Goal: Task Accomplishment & Management: Complete application form

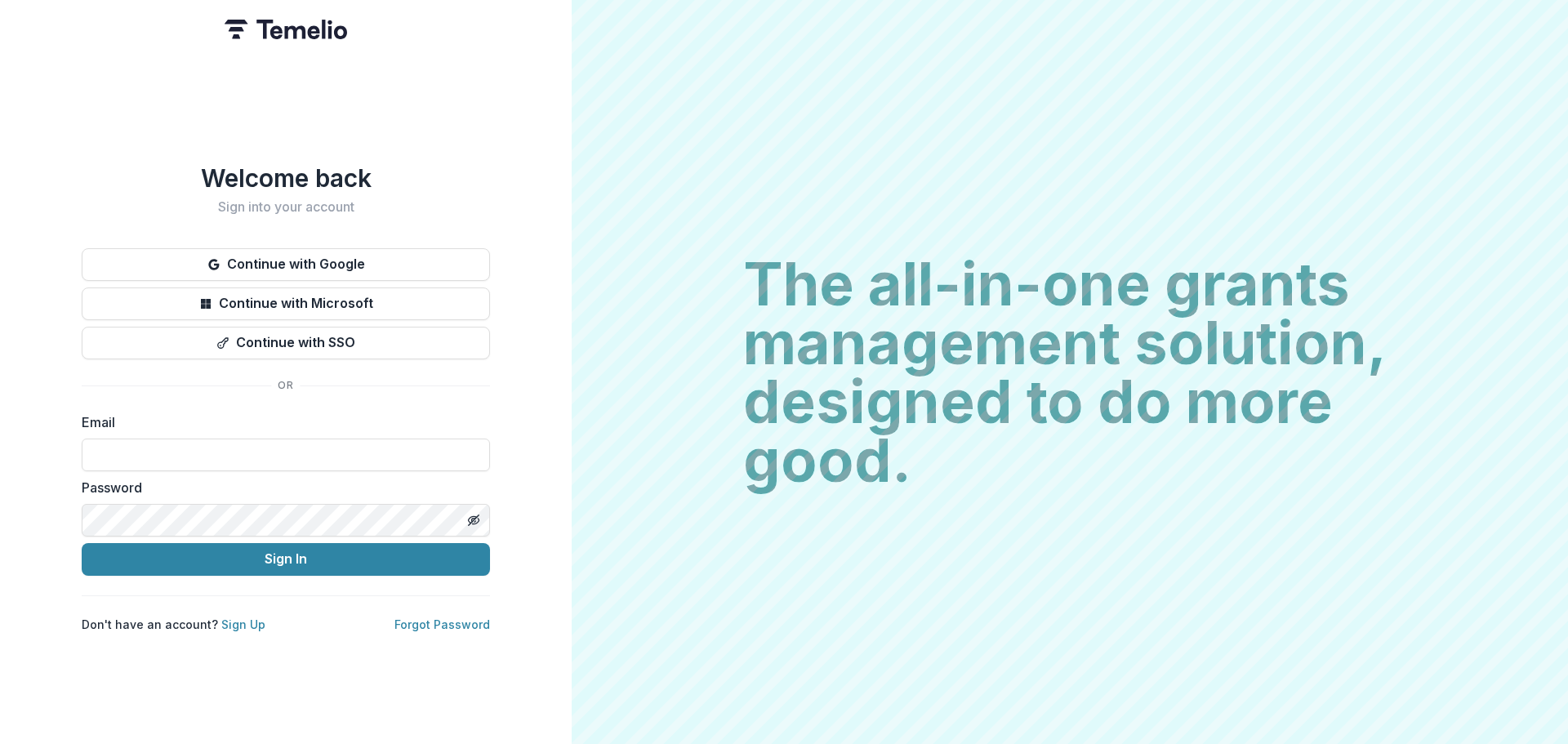
type input "**********"
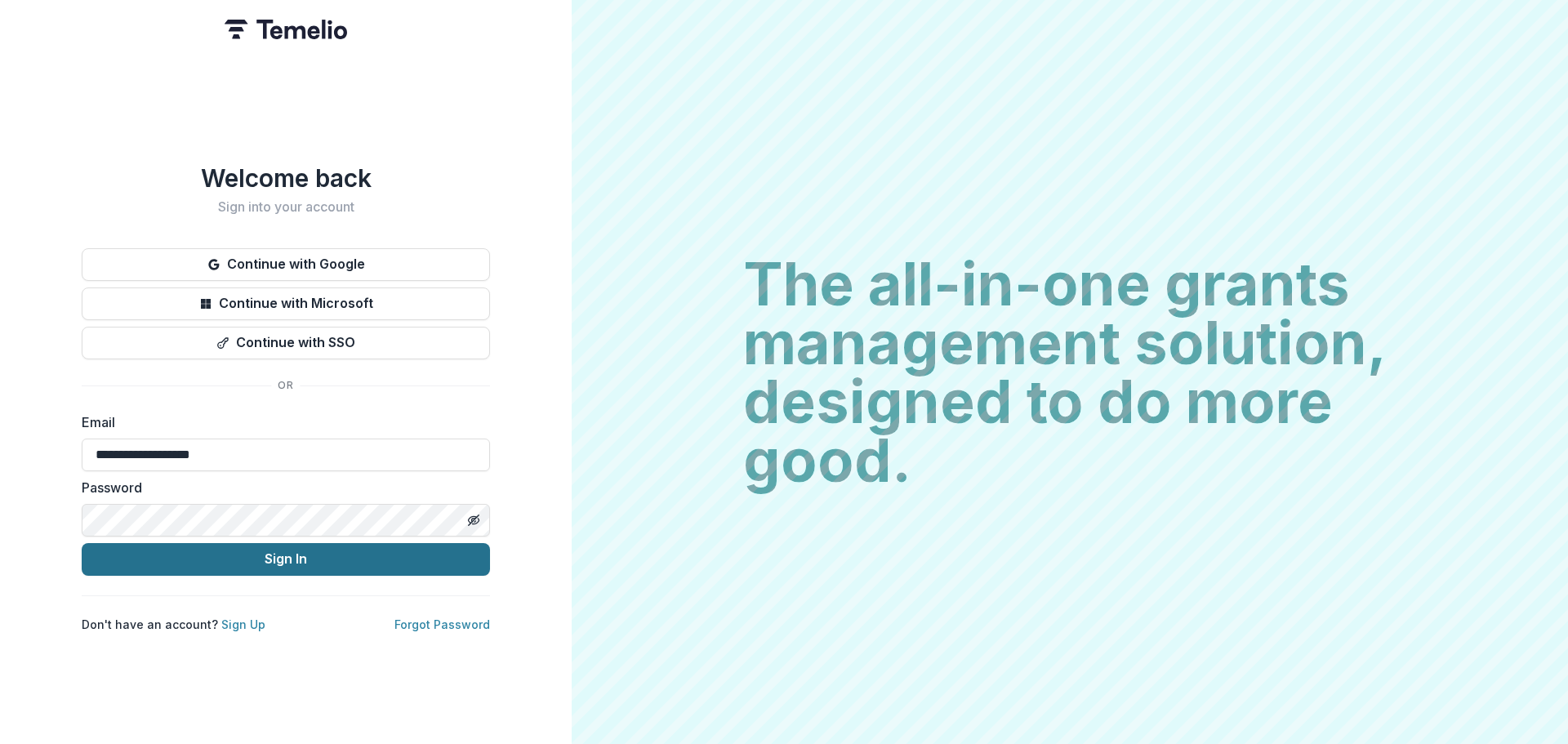
click at [223, 555] on button "Sign In" at bounding box center [286, 560] width 408 height 33
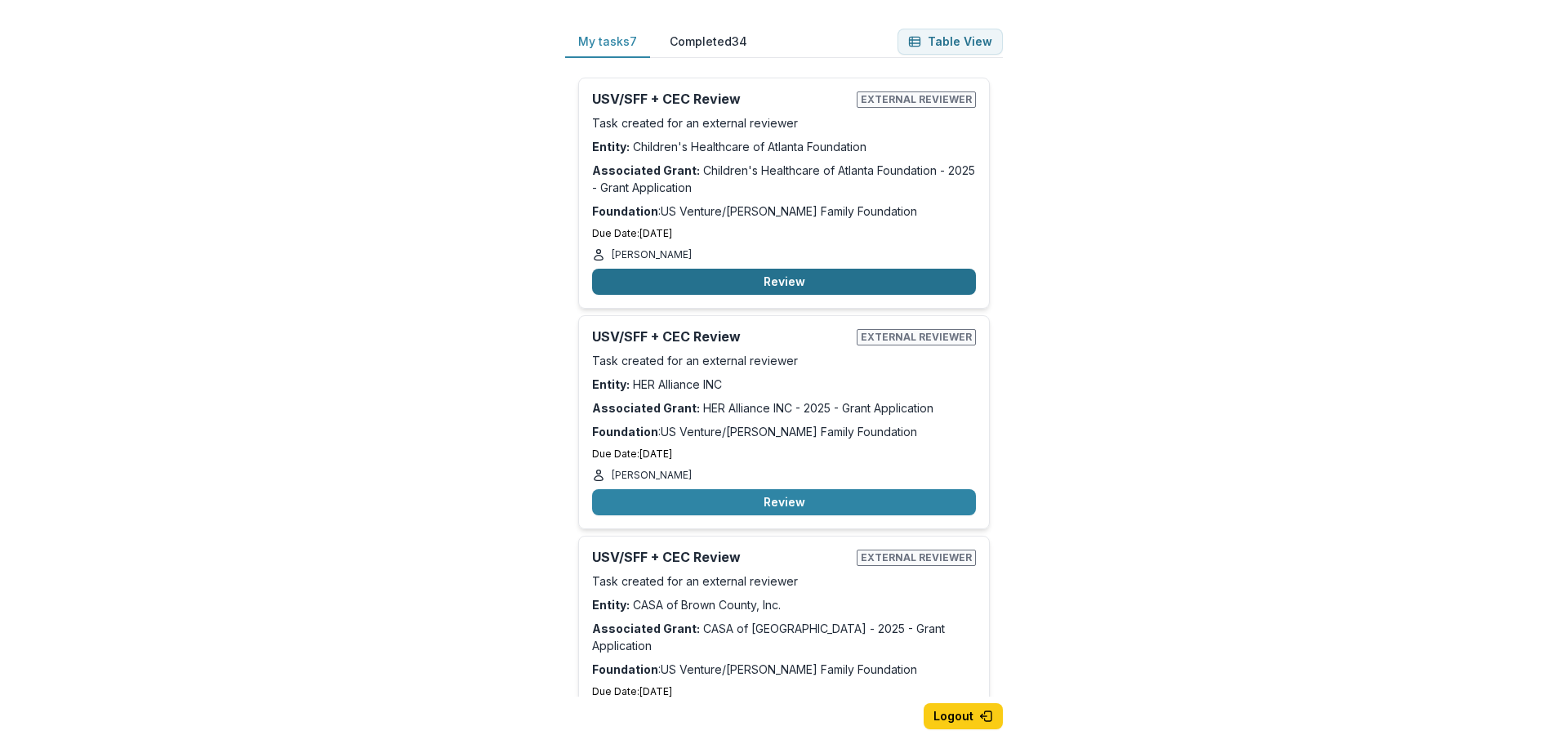
click at [798, 282] on button "Review" at bounding box center [784, 282] width 384 height 26
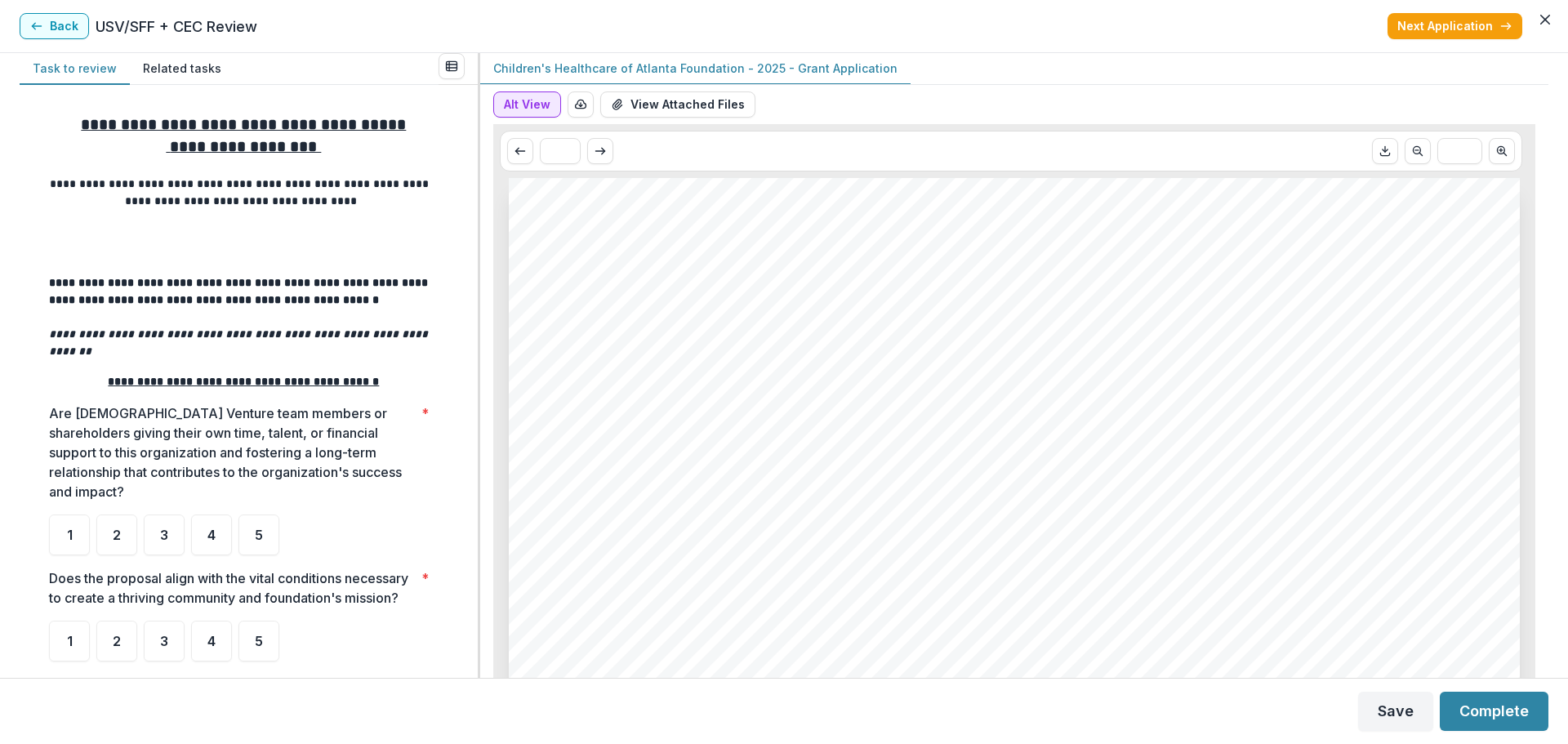
click at [536, 103] on button "Alt View" at bounding box center [527, 105] width 68 height 26
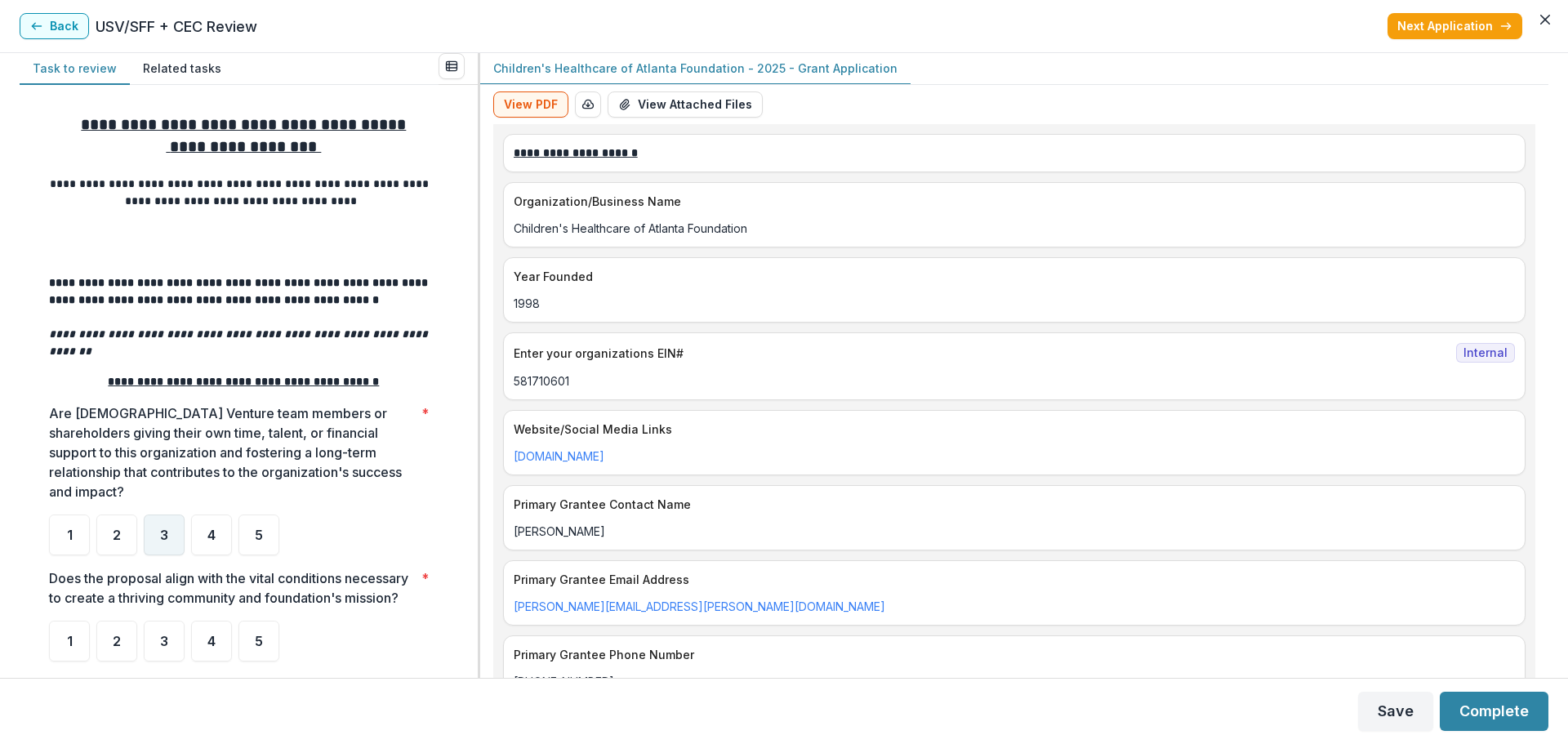
click at [167, 528] on span "3" at bounding box center [164, 535] width 8 height 13
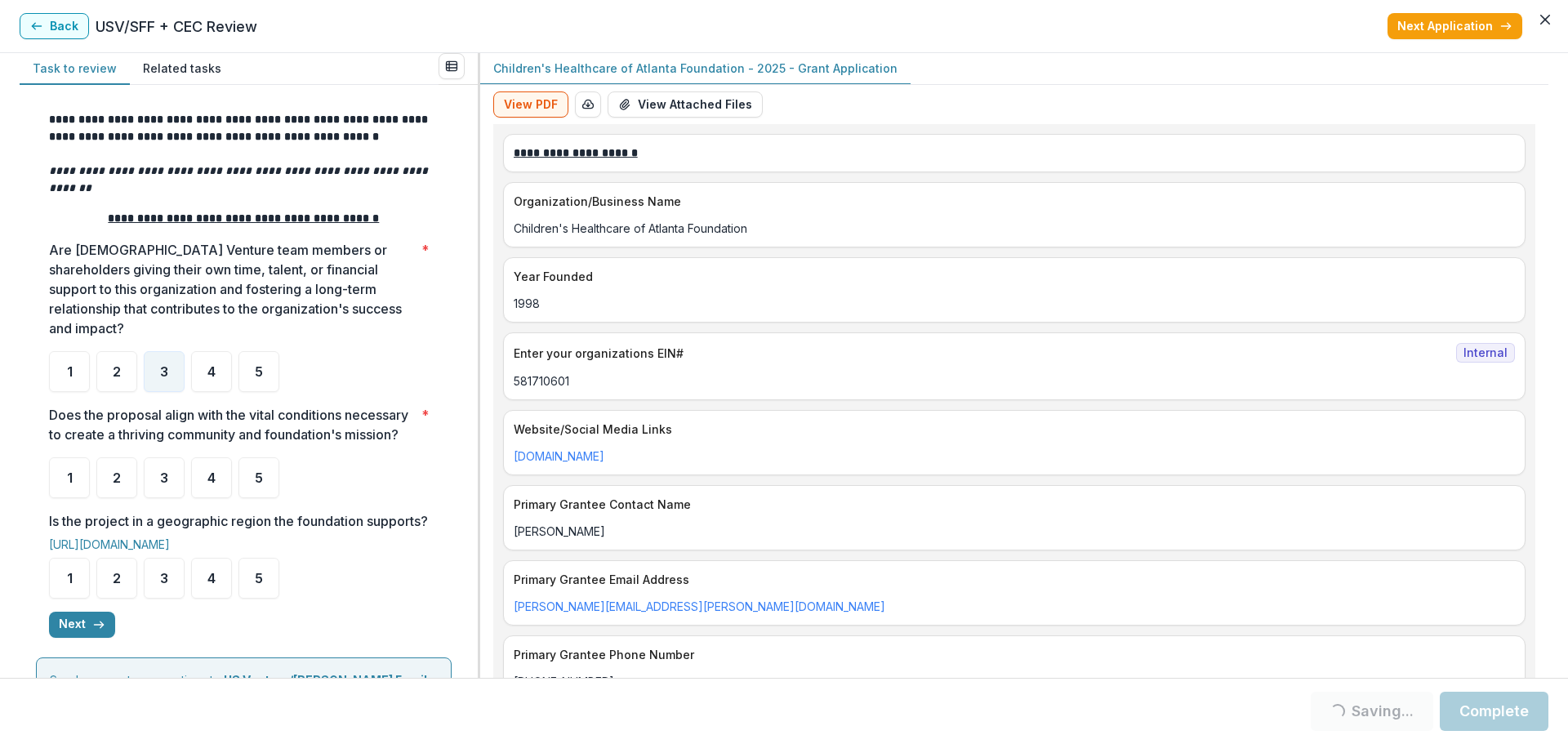
scroll to position [327, 0]
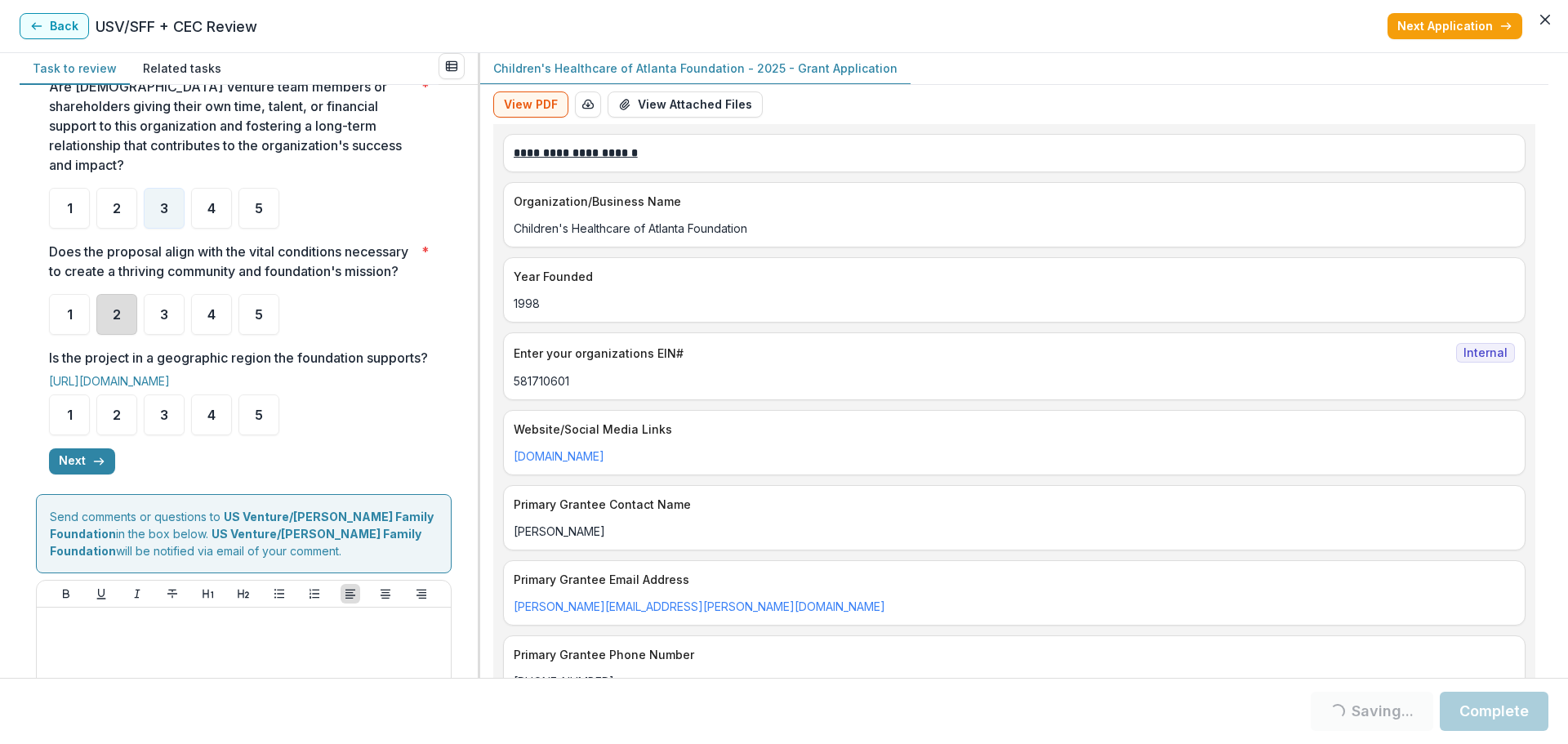
click at [121, 316] on div "2" at bounding box center [117, 314] width 41 height 41
click at [119, 425] on div "2" at bounding box center [117, 414] width 41 height 41
click at [83, 471] on button "Next" at bounding box center [82, 461] width 66 height 26
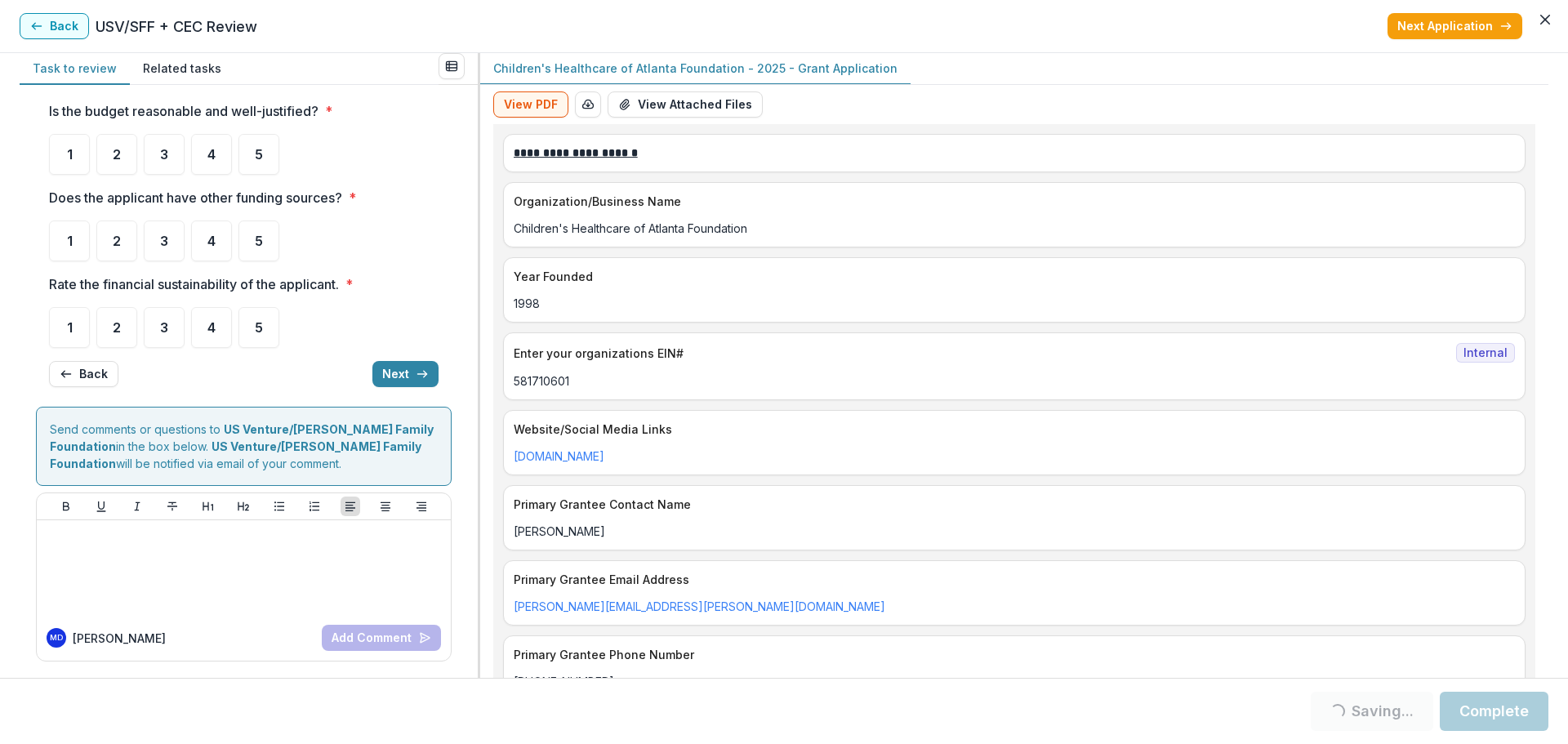
scroll to position [0, 0]
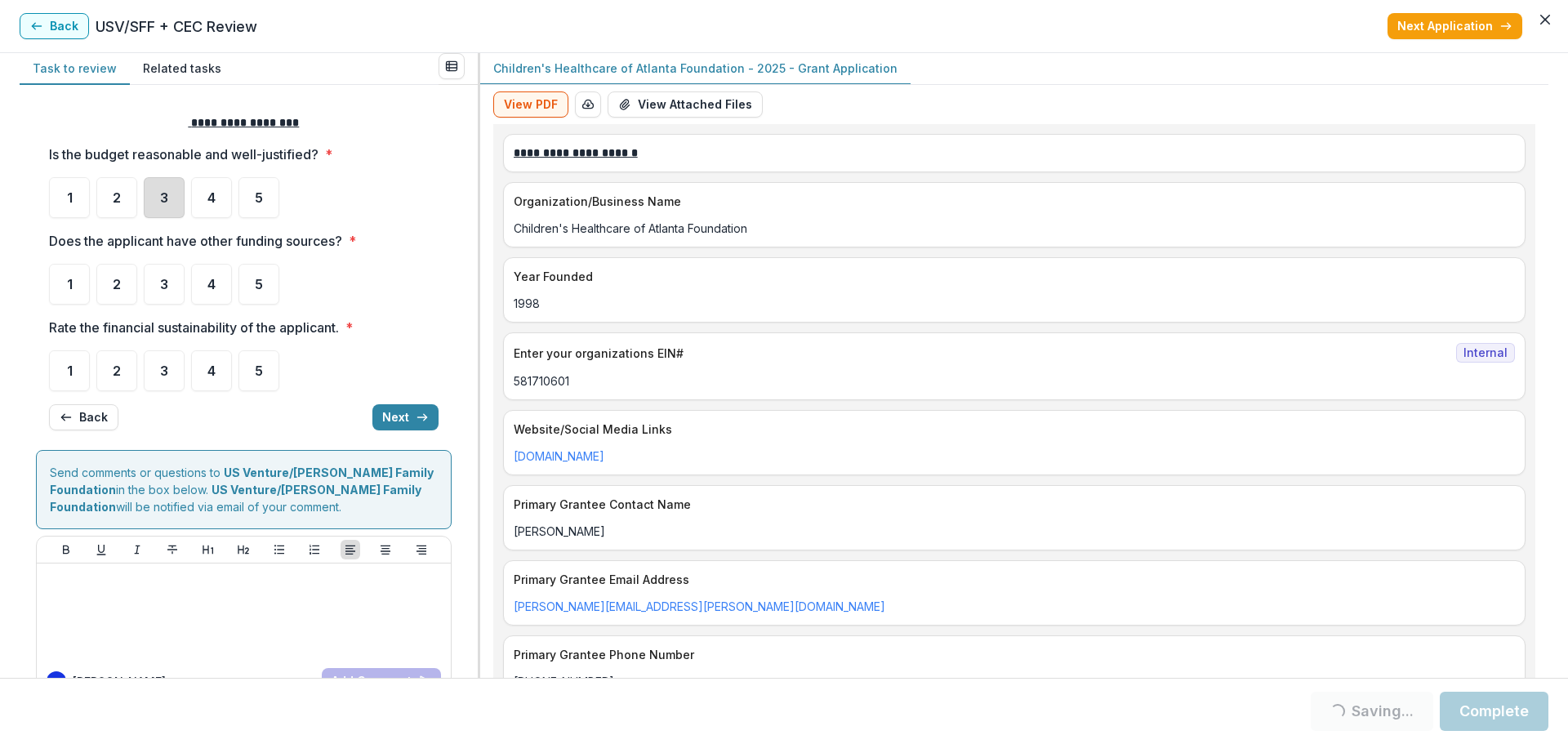
click at [168, 200] on div "3" at bounding box center [164, 197] width 41 height 41
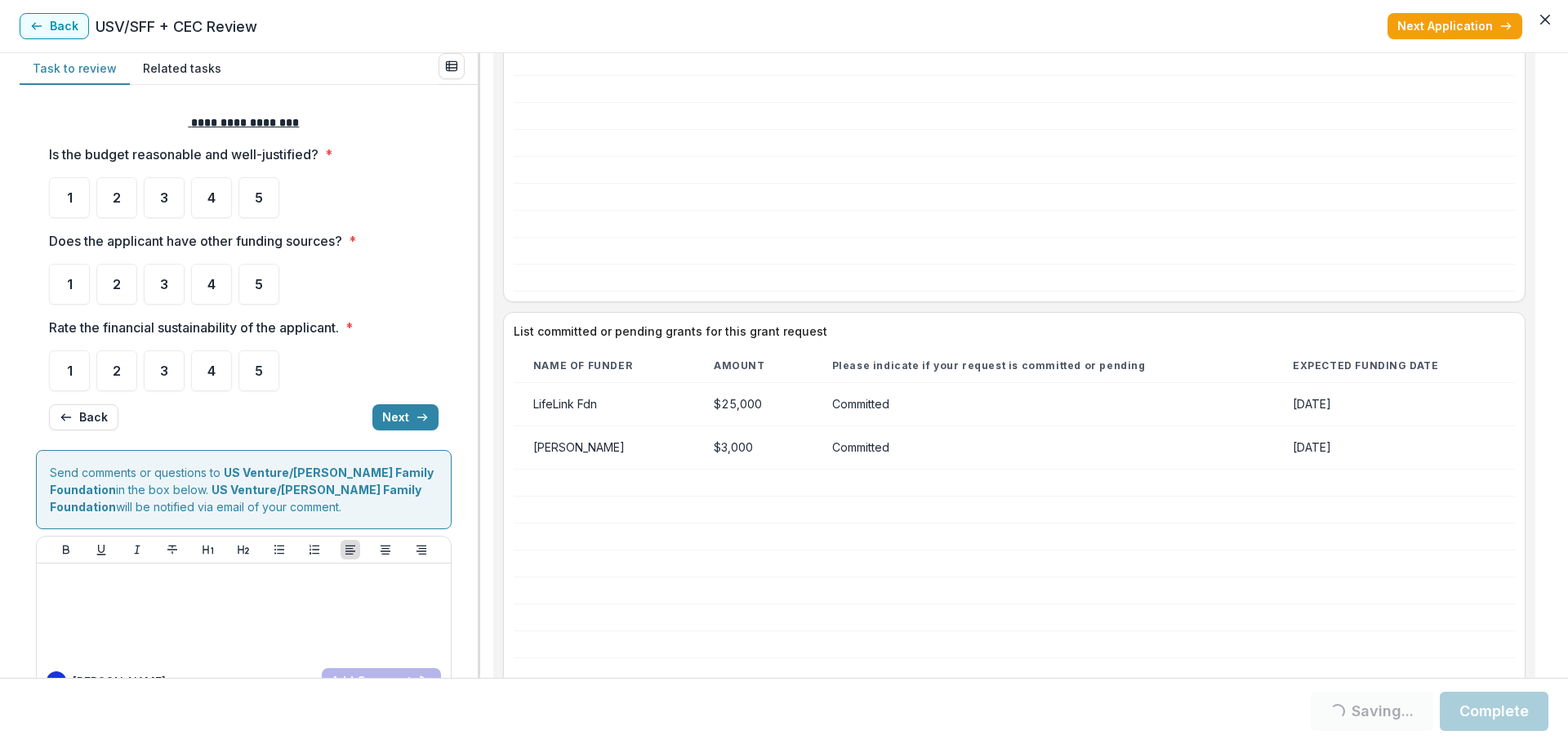
scroll to position [3184, 0]
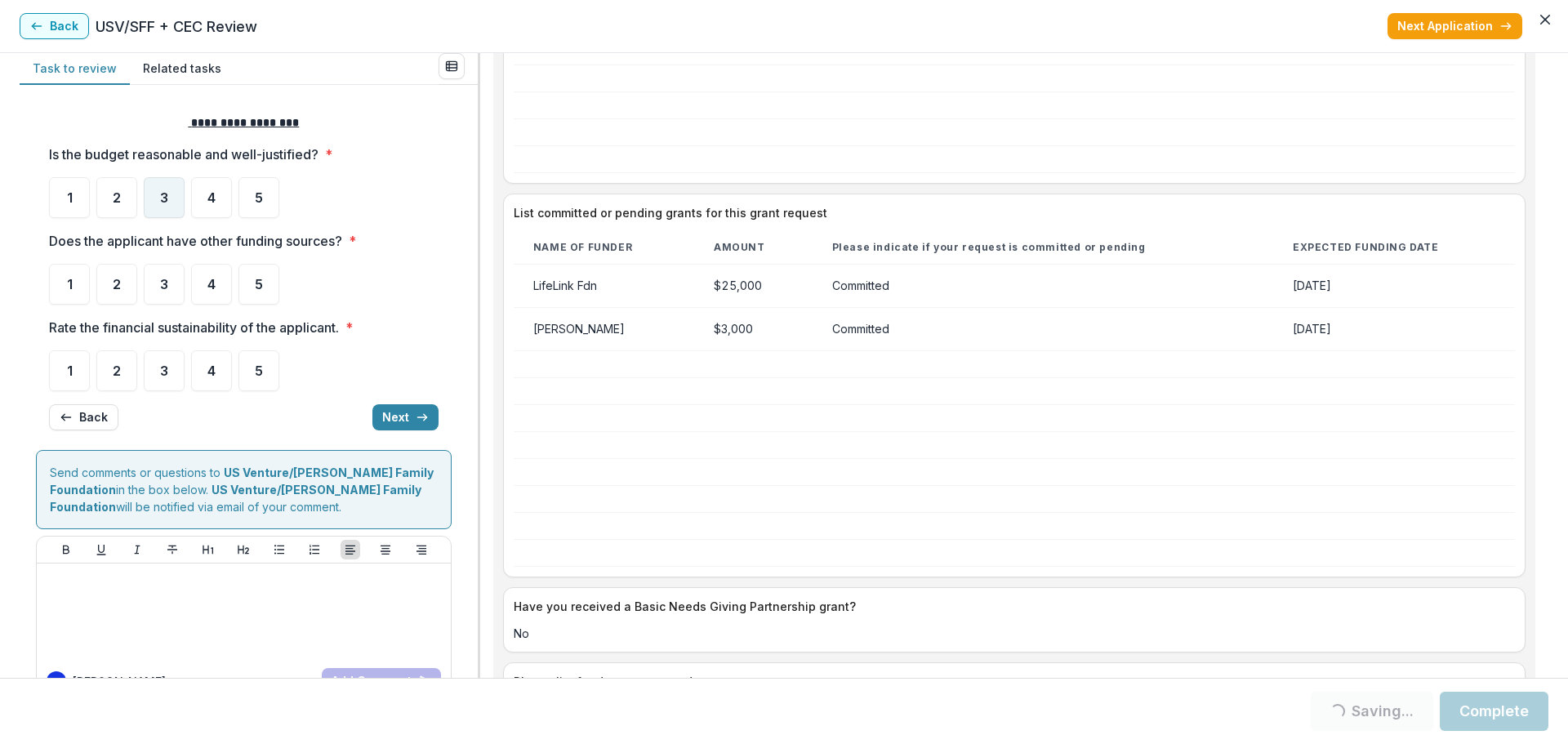
click at [167, 202] on span "3" at bounding box center [164, 198] width 8 height 13
click at [112, 289] on div "2" at bounding box center [117, 284] width 41 height 41
click at [169, 204] on div "3" at bounding box center [164, 197] width 41 height 41
click at [169, 204] on div "3" at bounding box center [164, 197] width 41 height 41
click at [162, 376] on span "3" at bounding box center [164, 371] width 8 height 13
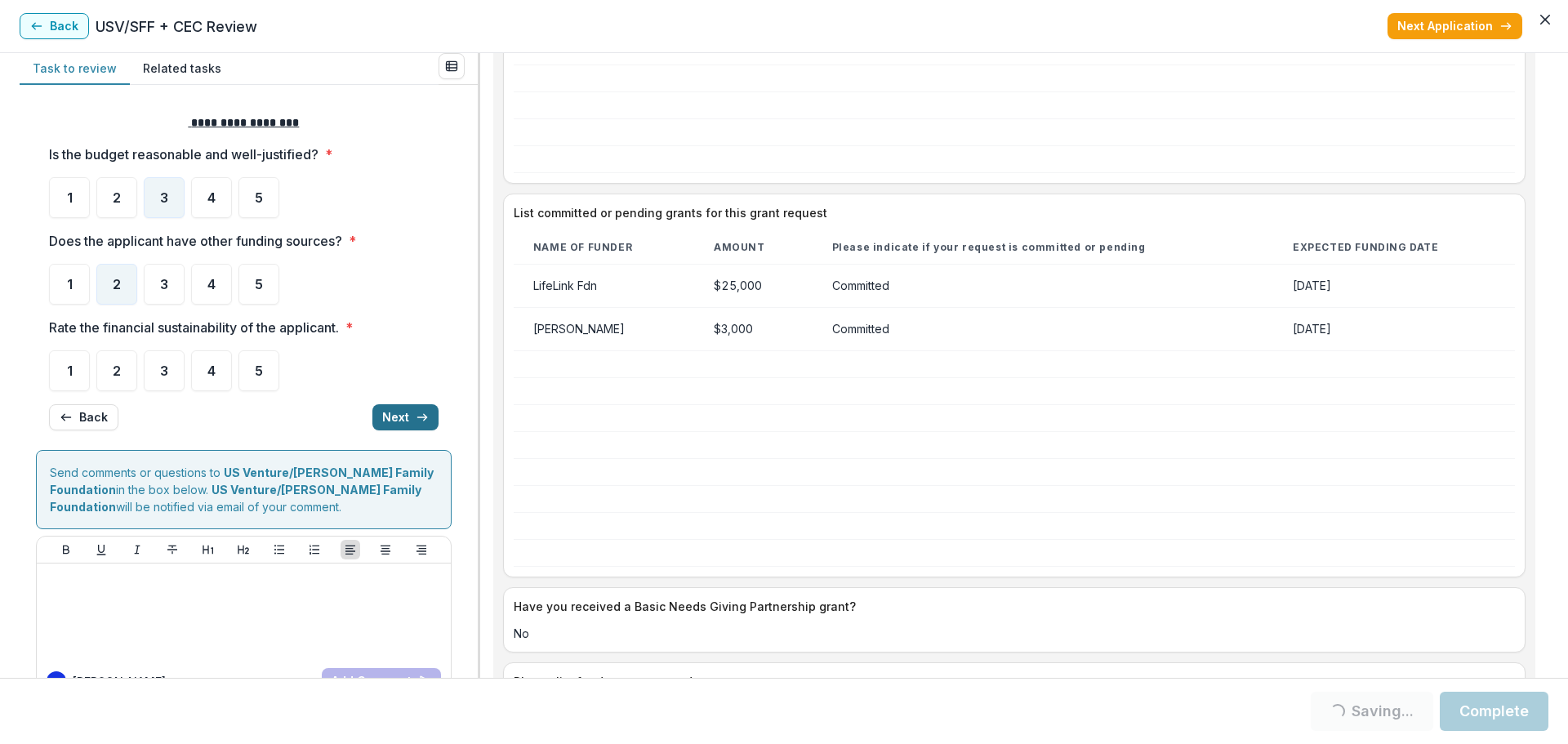
click at [393, 409] on button "Next" at bounding box center [405, 417] width 66 height 26
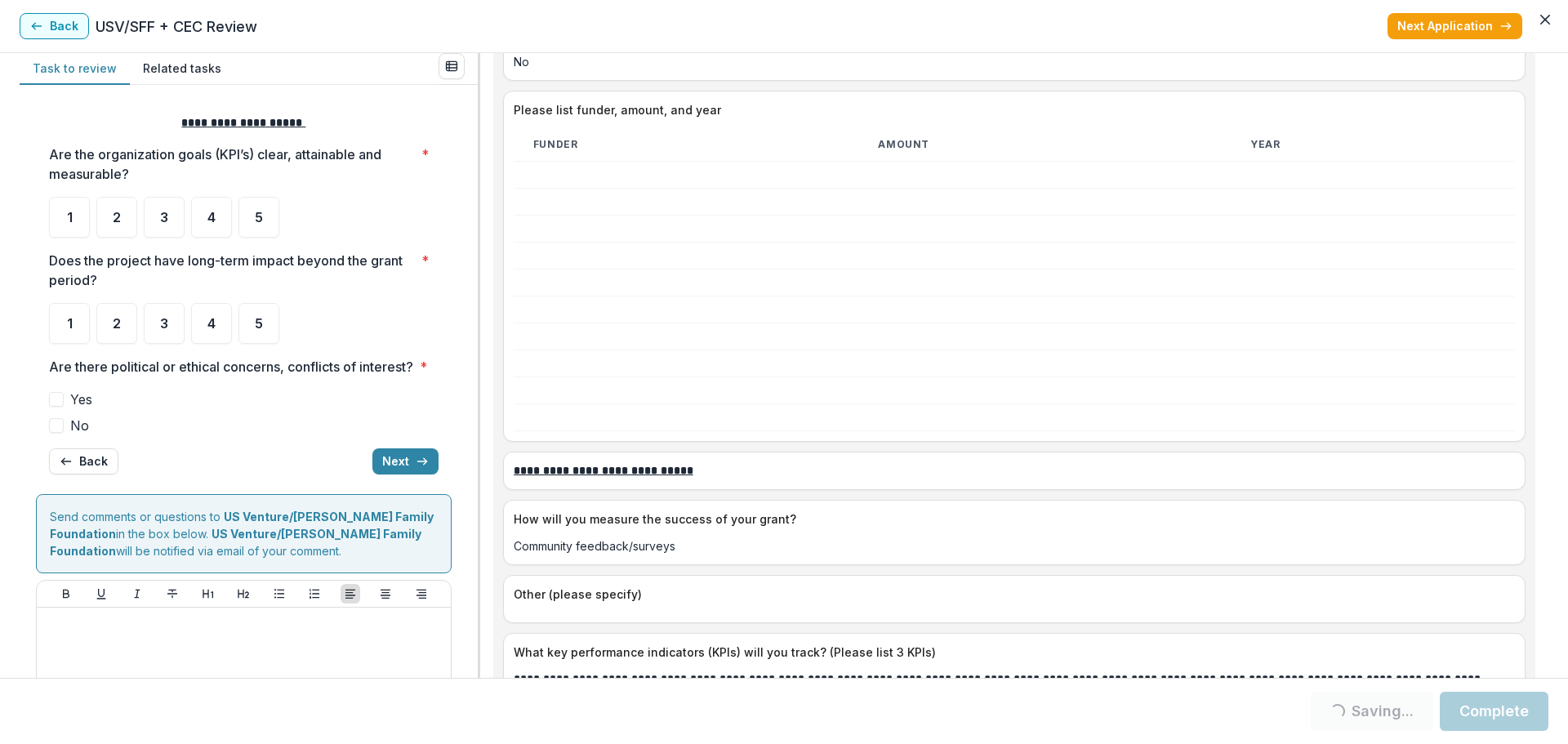
scroll to position [4083, 0]
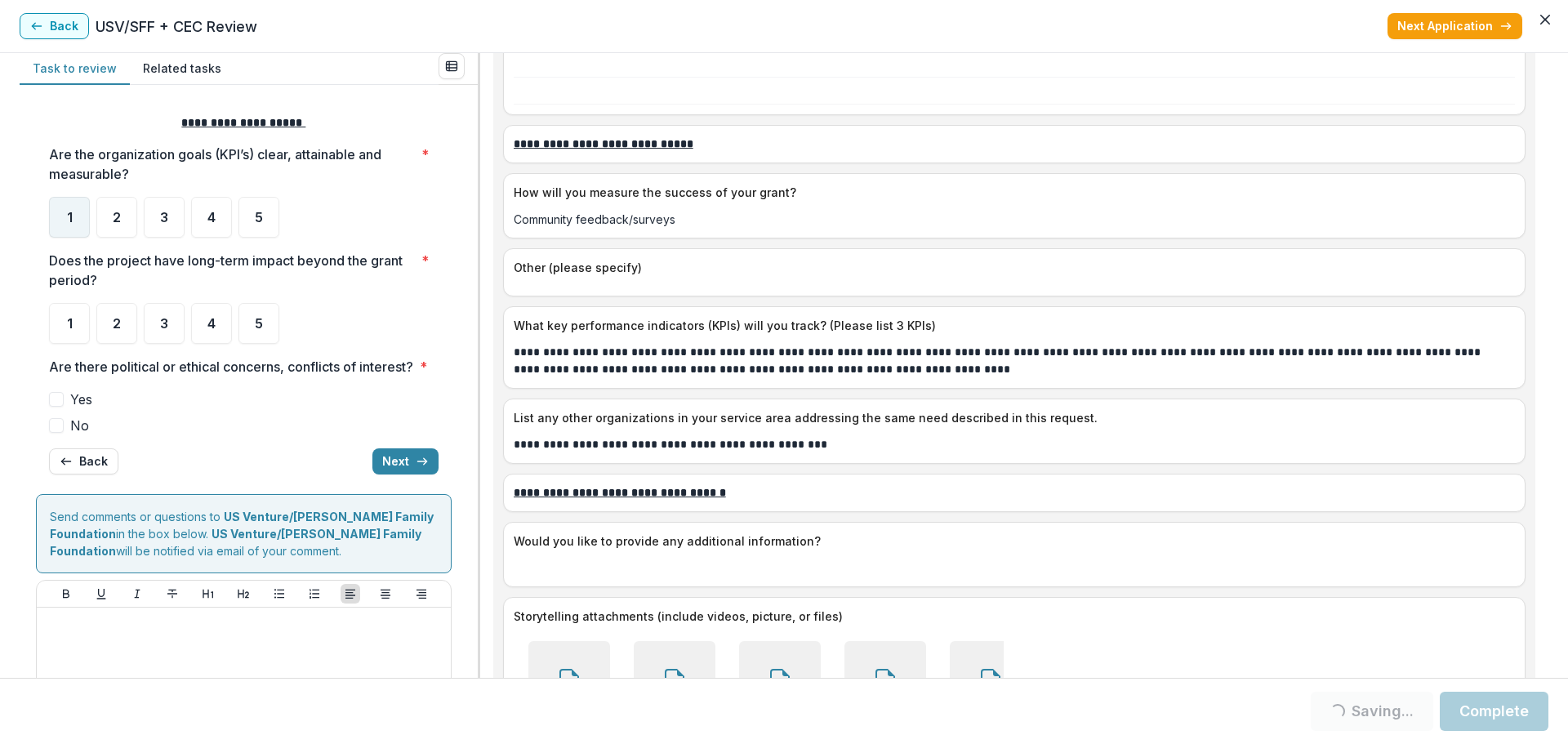
click at [65, 220] on div "1" at bounding box center [69, 217] width 41 height 41
click at [66, 331] on div "1" at bounding box center [69, 322] width 41 height 41
click at [76, 222] on div "1" at bounding box center [69, 217] width 41 height 41
click at [79, 231] on div "1" at bounding box center [69, 217] width 41 height 41
click at [58, 433] on span at bounding box center [56, 426] width 15 height 15
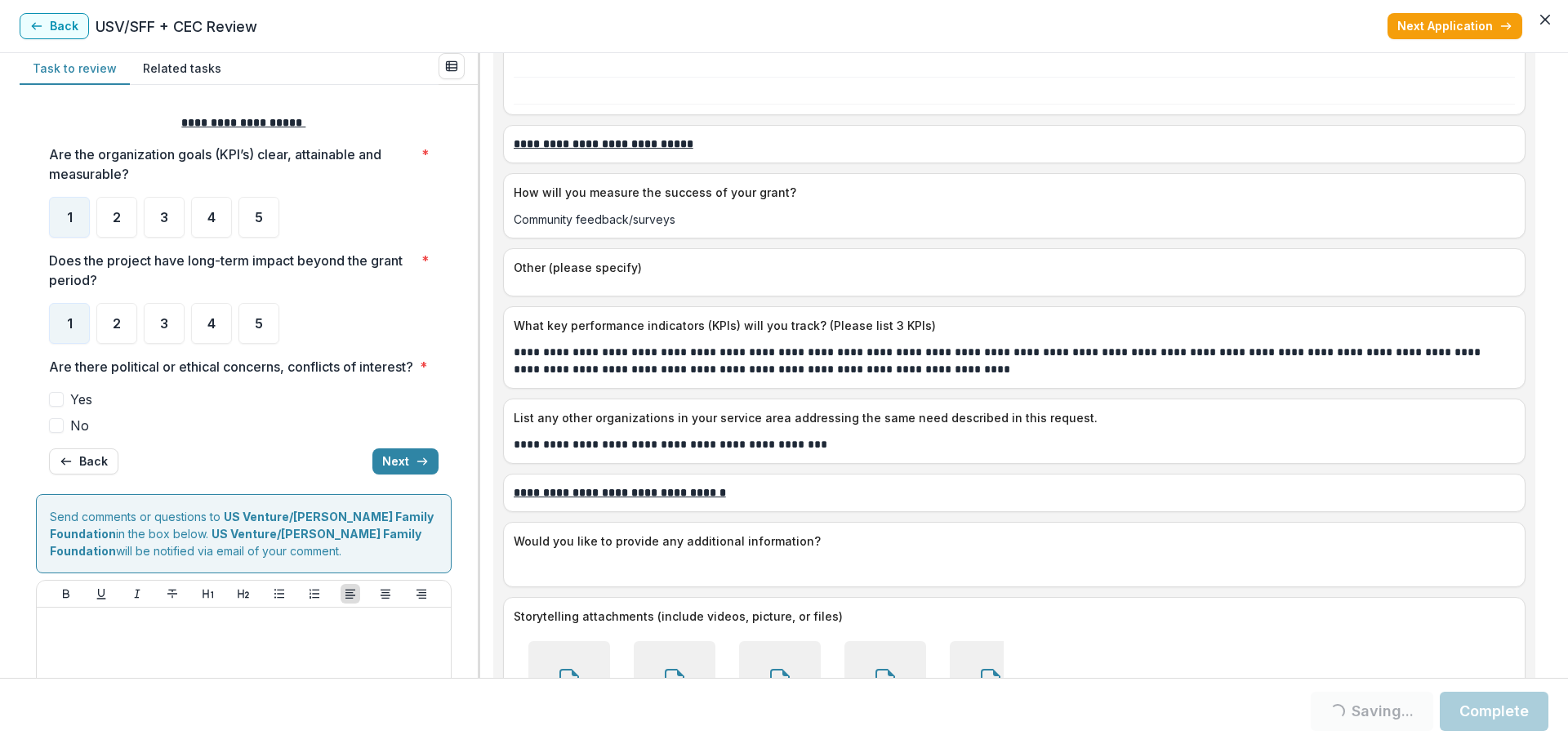
click at [54, 433] on span at bounding box center [56, 426] width 15 height 15
click at [55, 433] on span at bounding box center [56, 426] width 15 height 15
click at [403, 473] on button "Next" at bounding box center [405, 461] width 66 height 26
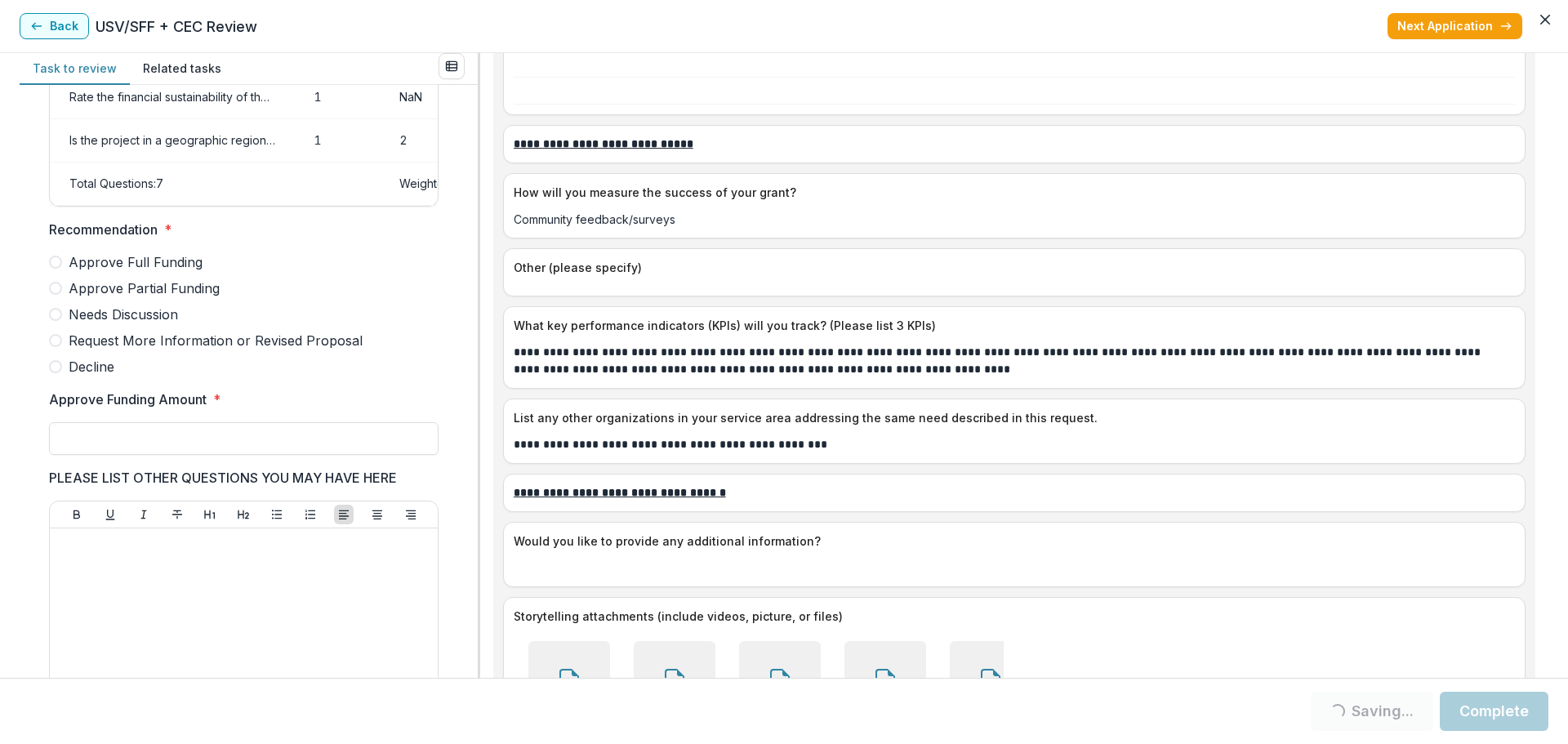
scroll to position [368, 0]
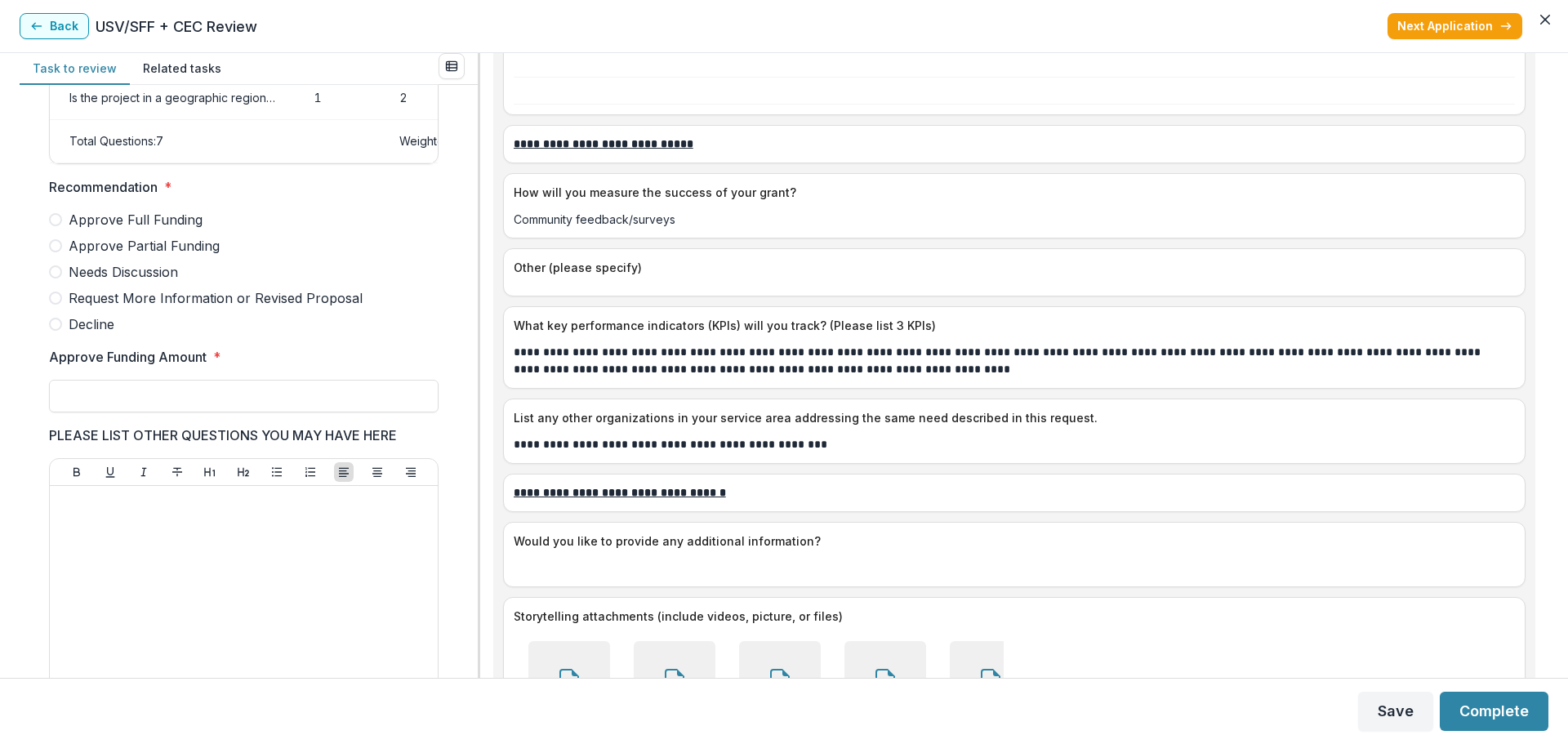
click at [60, 331] on span at bounding box center [55, 324] width 13 height 13
click at [110, 405] on input "Approve Funding Amount *" at bounding box center [243, 396] width 389 height 33
type input "**"
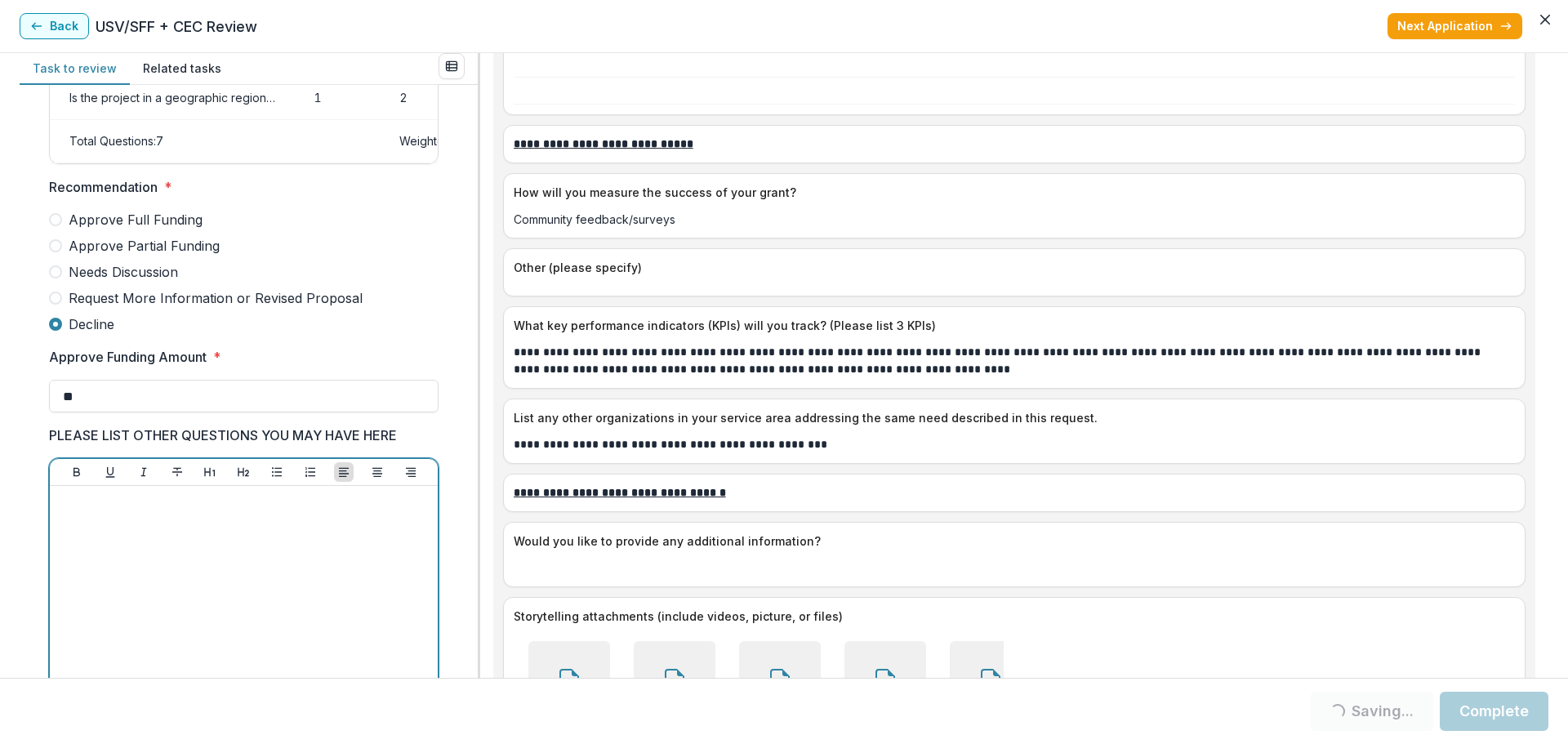
click at [122, 510] on p at bounding box center [243, 502] width 374 height 18
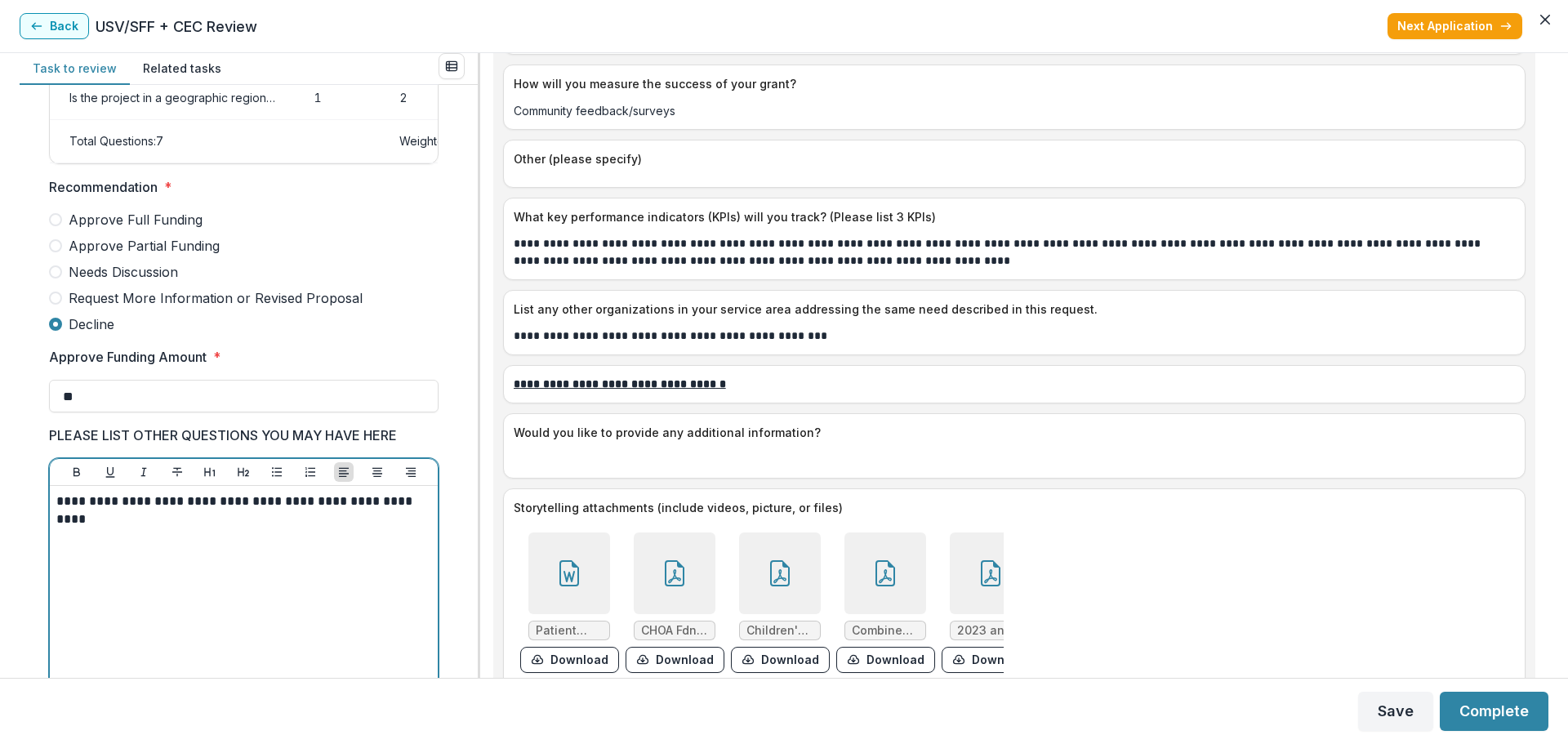
scroll to position [4328, 0]
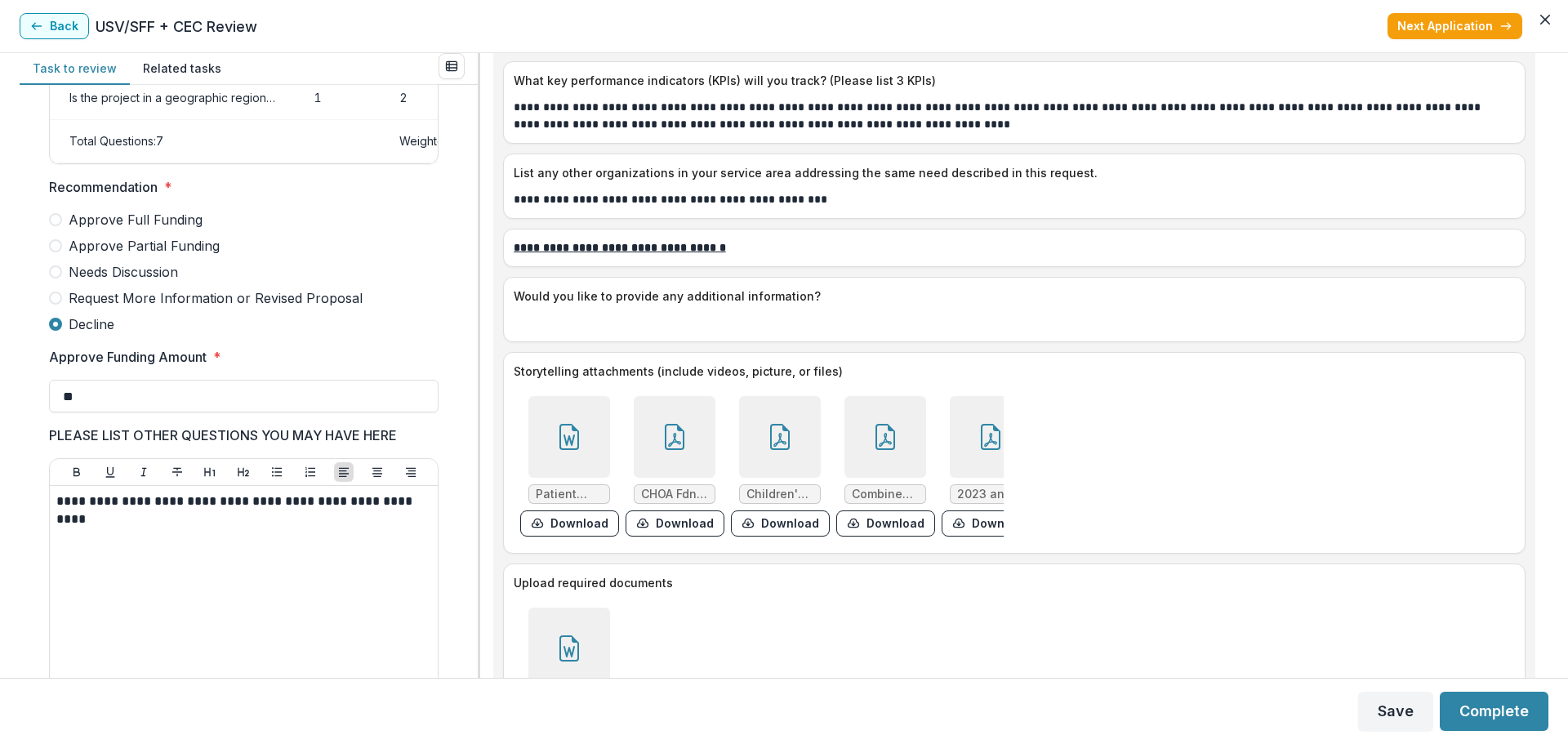
drag, startPoint x: 1170, startPoint y: 694, endPoint x: 1192, endPoint y: 701, distance: 23.1
click at [1170, 694] on footer "Save Complete" at bounding box center [784, 711] width 1568 height 66
click at [1480, 719] on button "Complete" at bounding box center [1493, 711] width 108 height 39
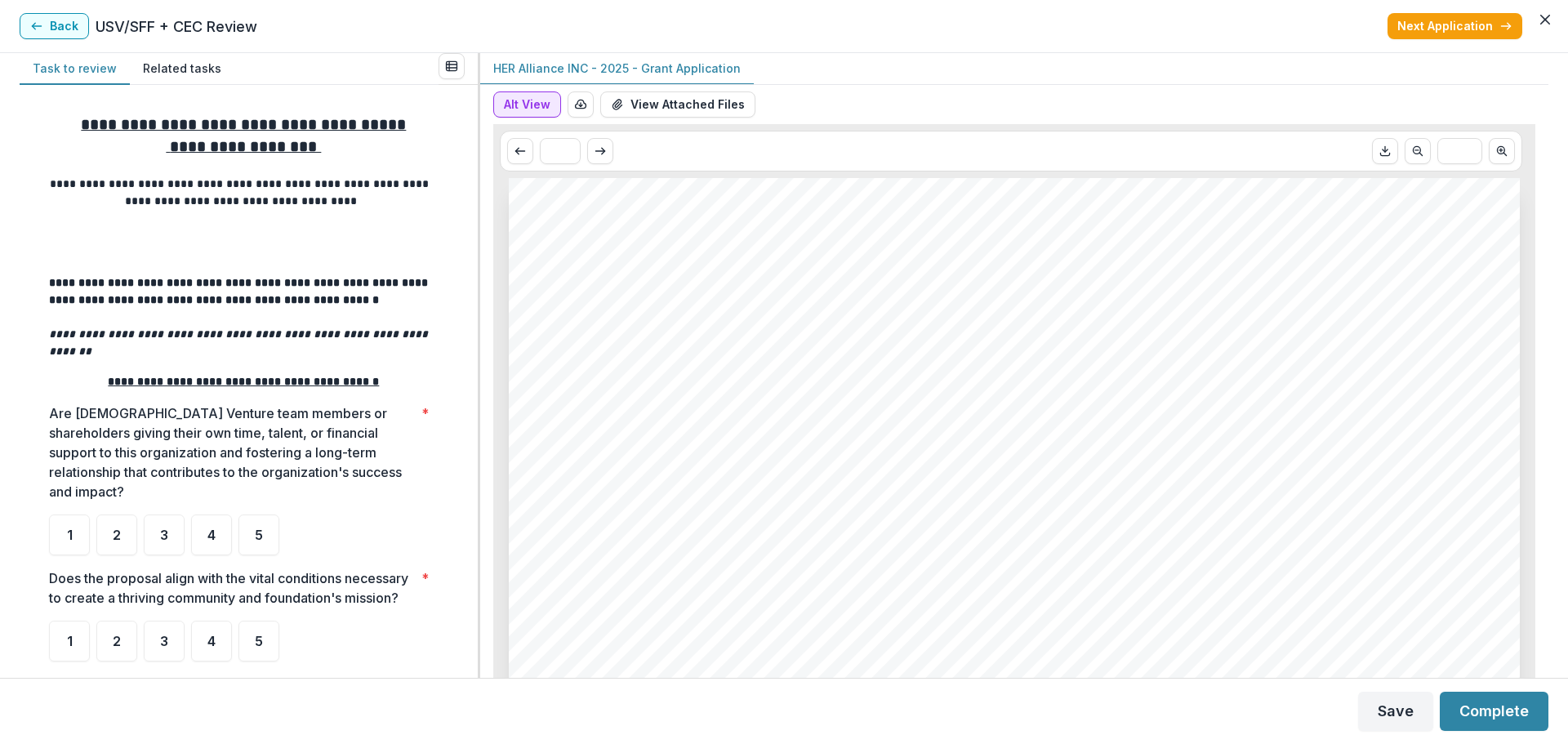
click at [522, 103] on button "Alt View" at bounding box center [527, 105] width 68 height 26
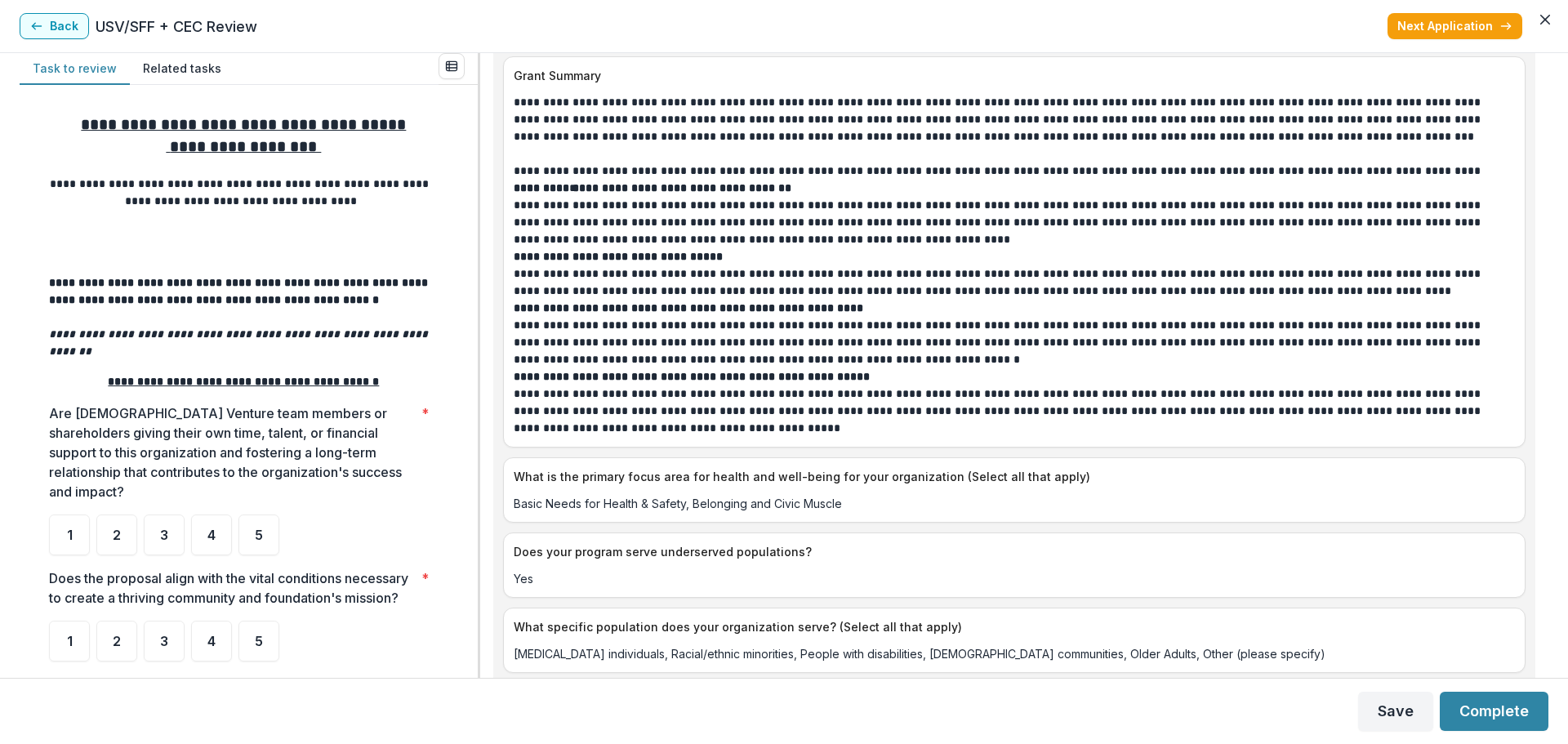
scroll to position [245, 0]
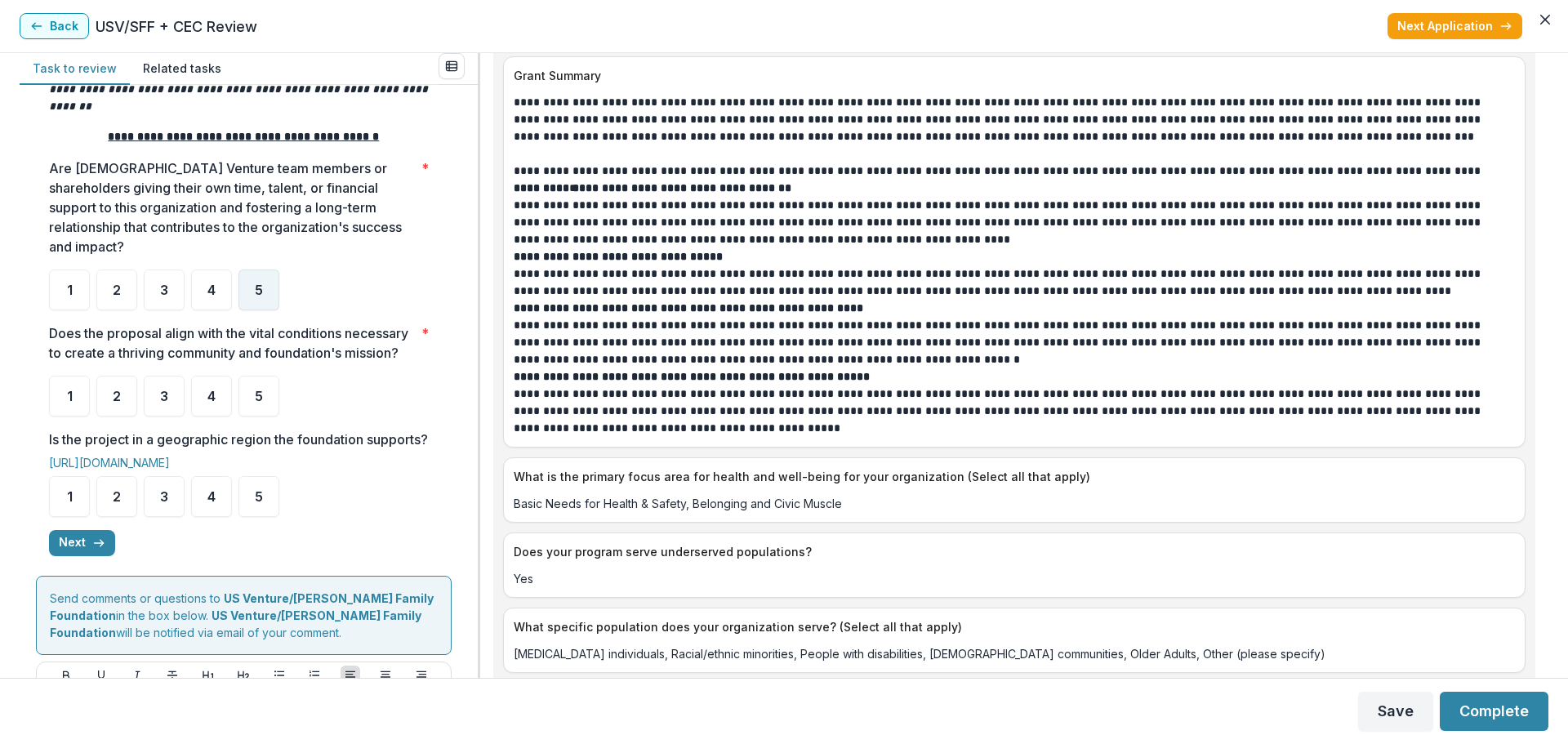
click at [256, 284] on span "5" at bounding box center [259, 290] width 8 height 13
click at [260, 391] on span "5" at bounding box center [259, 396] width 8 height 13
click at [257, 503] on span "5" at bounding box center [259, 497] width 8 height 13
click at [83, 556] on button "Next" at bounding box center [82, 543] width 66 height 26
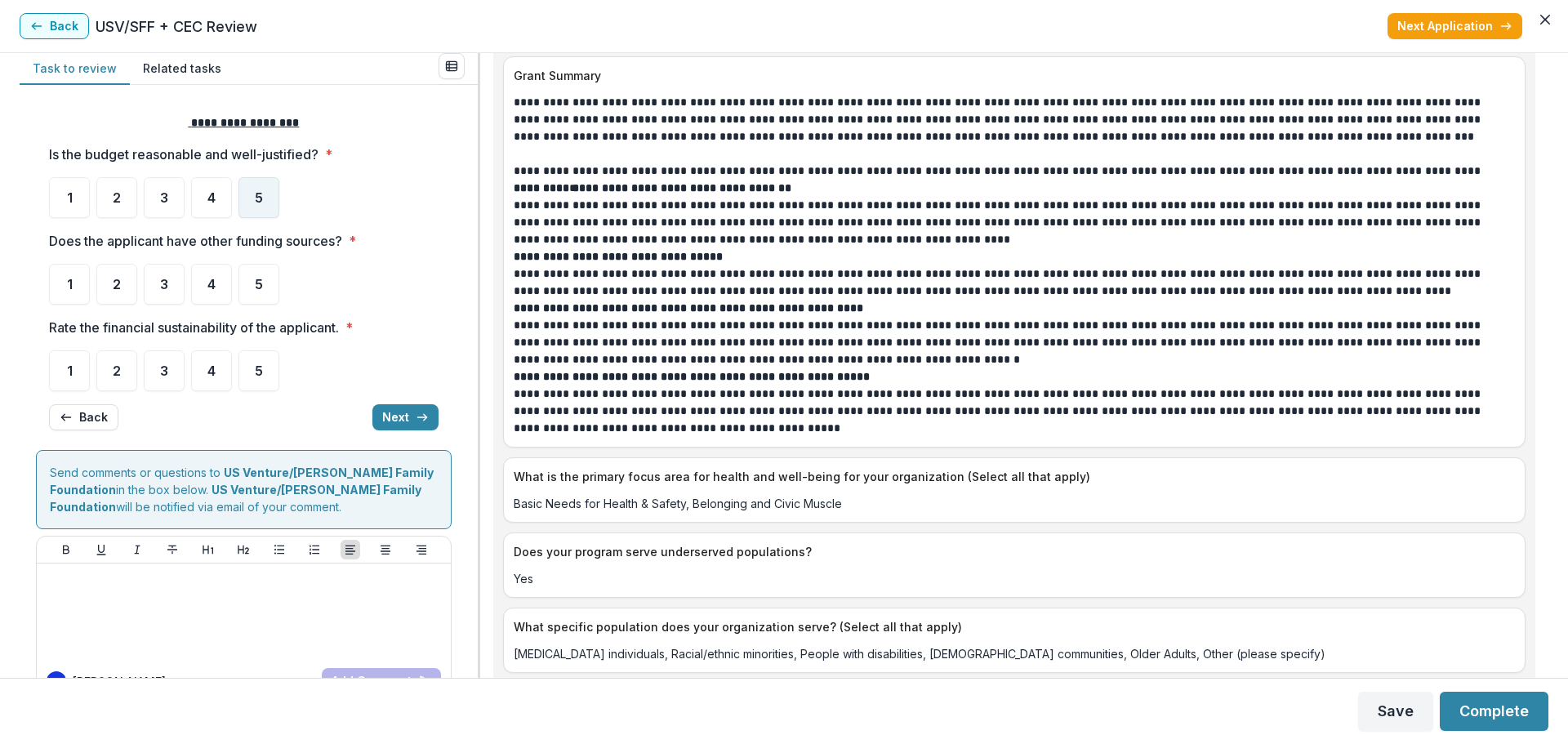
click at [248, 198] on div "5" at bounding box center [258, 197] width 41 height 41
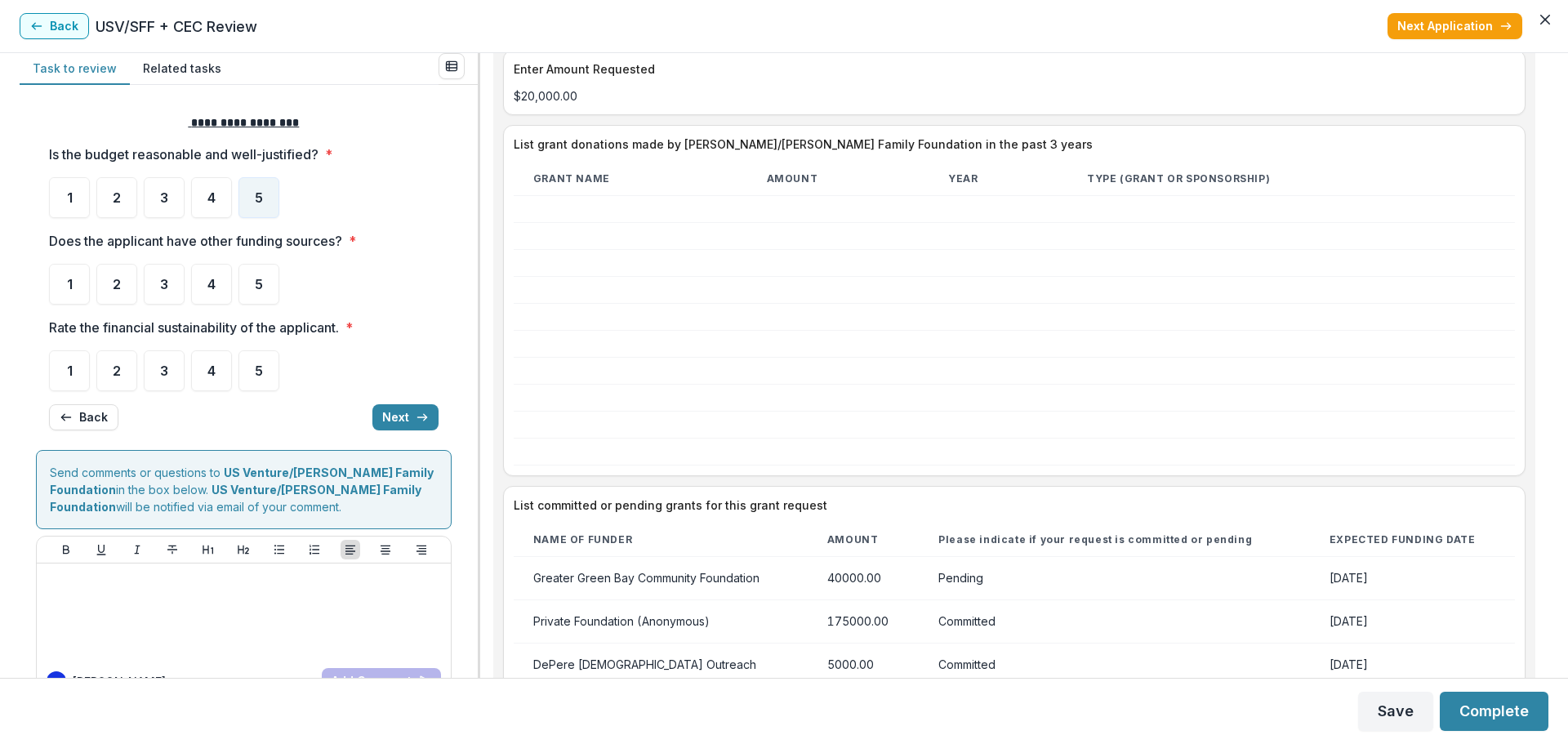
scroll to position [3266, 0]
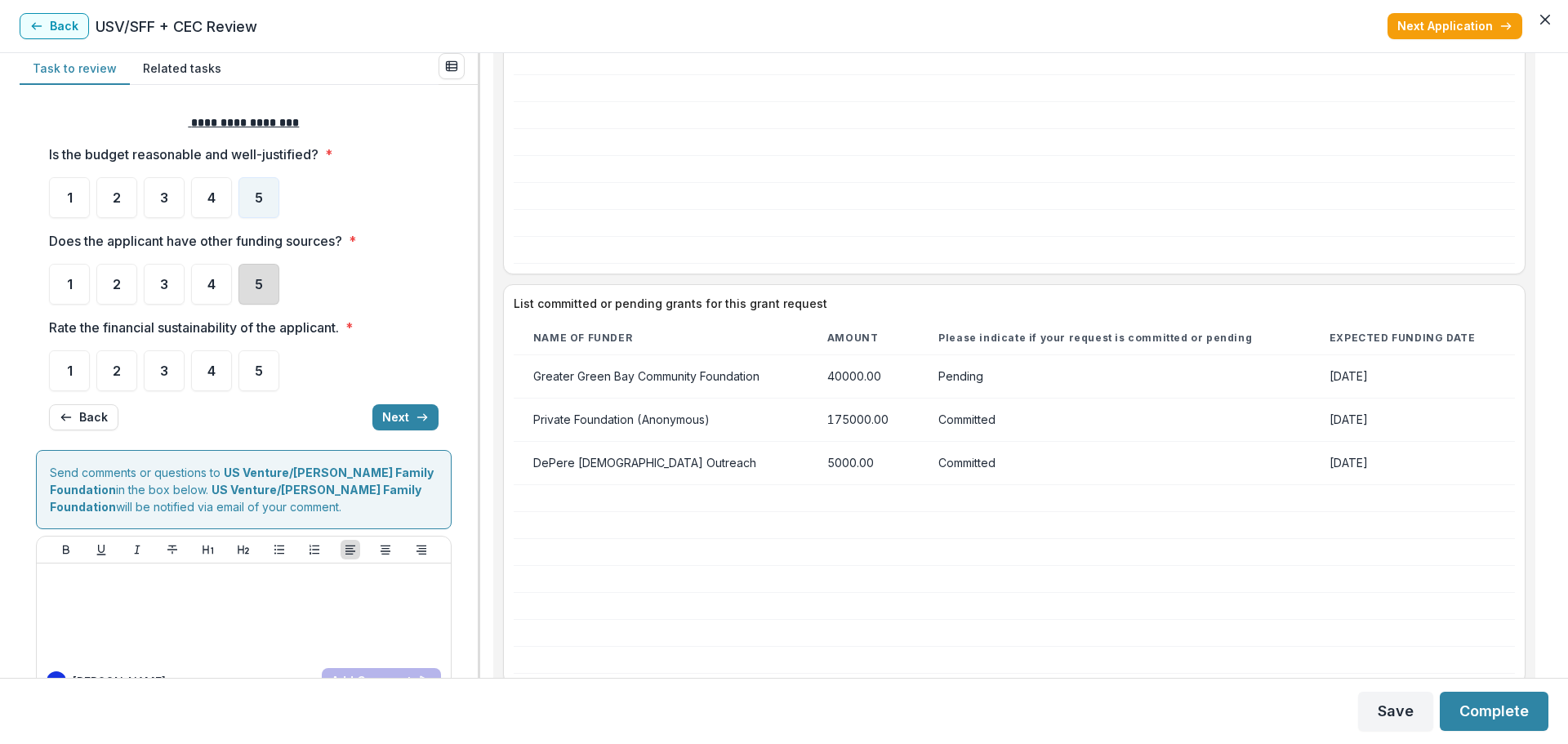
click at [267, 286] on div "5" at bounding box center [258, 284] width 41 height 41
click at [211, 382] on div "4" at bounding box center [211, 370] width 41 height 41
click at [386, 415] on button "Next" at bounding box center [405, 417] width 66 height 26
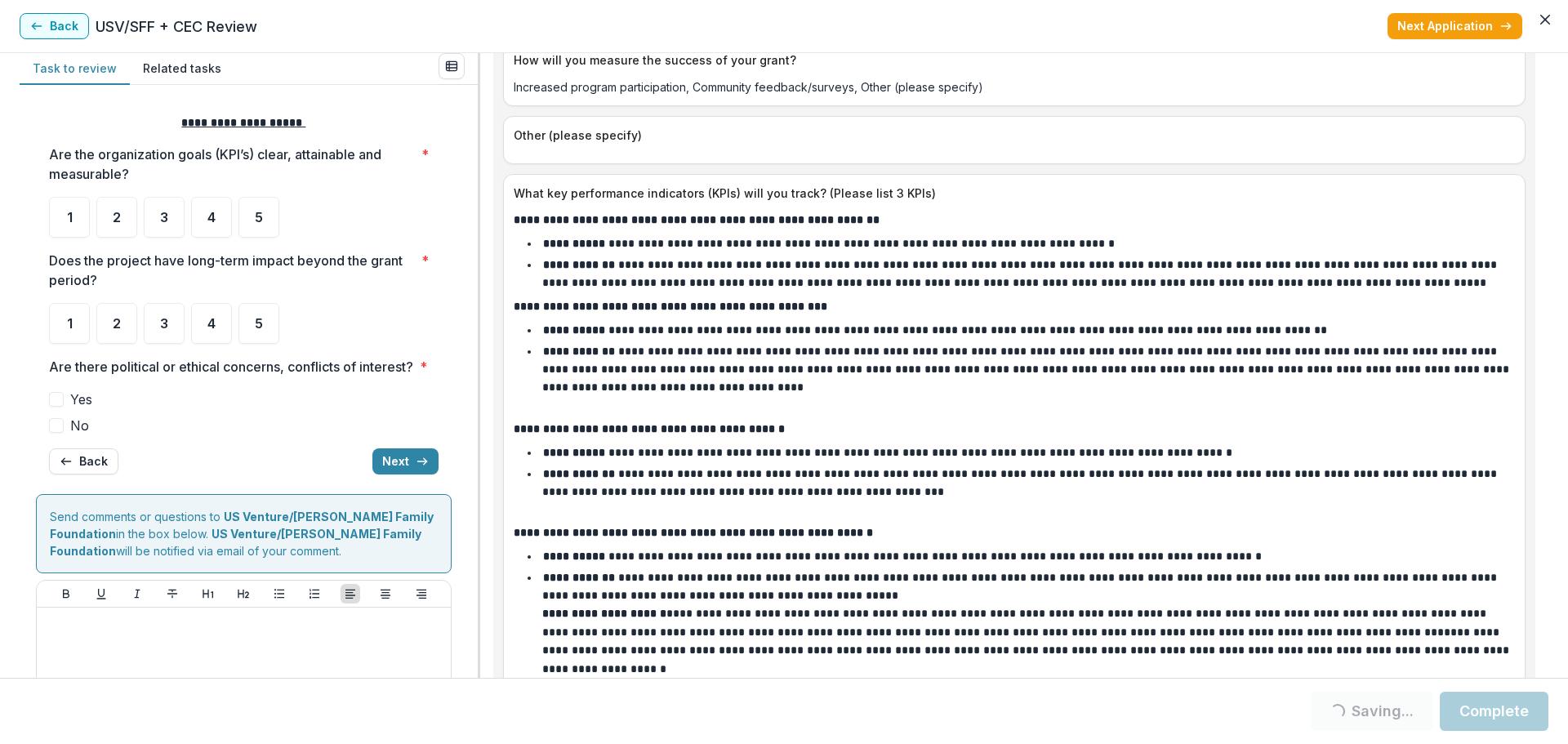
scroll to position [4409, 0]
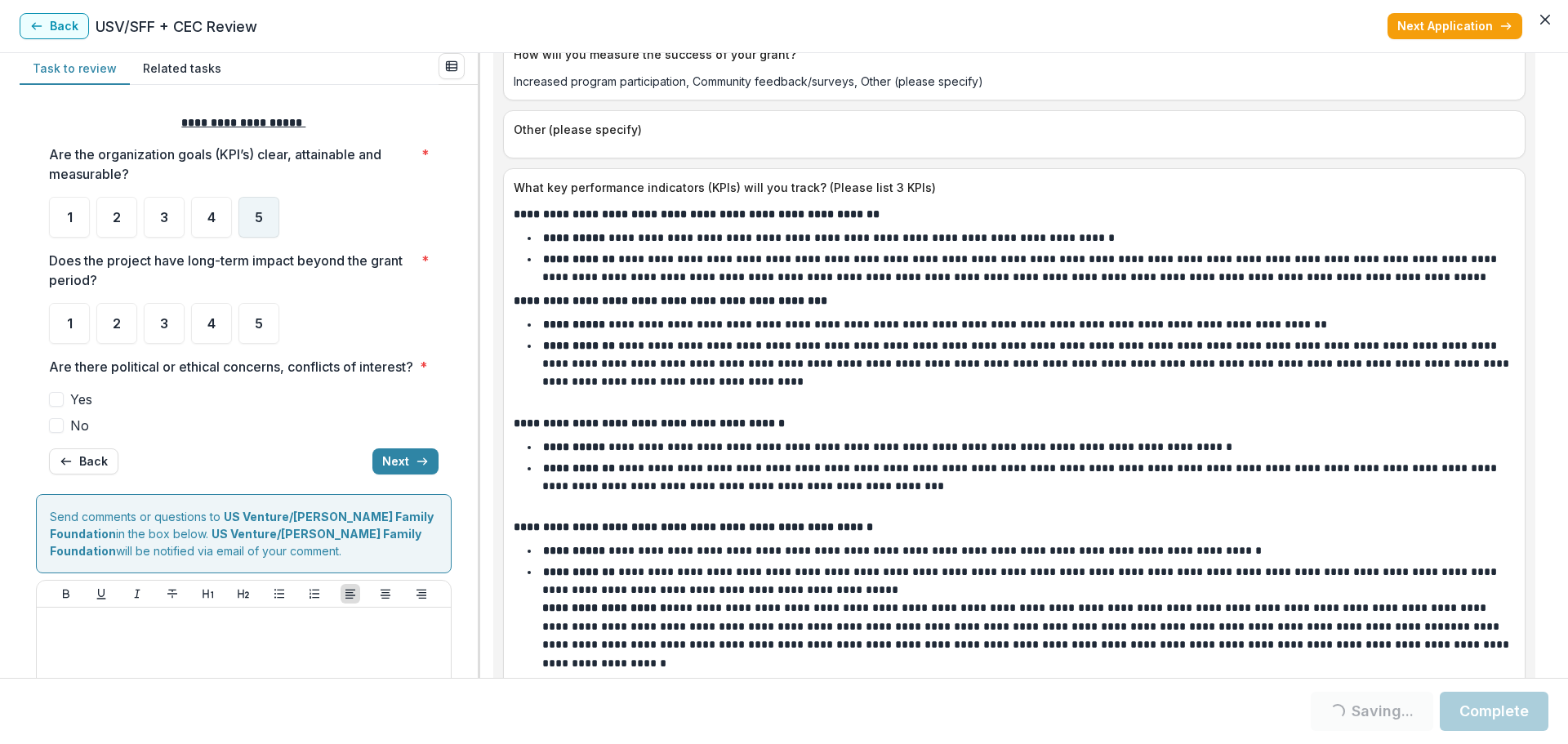
click at [263, 221] on div "5" at bounding box center [258, 217] width 41 height 41
click at [258, 320] on span "5" at bounding box center [259, 323] width 8 height 13
click at [52, 433] on span at bounding box center [56, 426] width 15 height 15
click at [401, 473] on button "Next" at bounding box center [405, 461] width 66 height 26
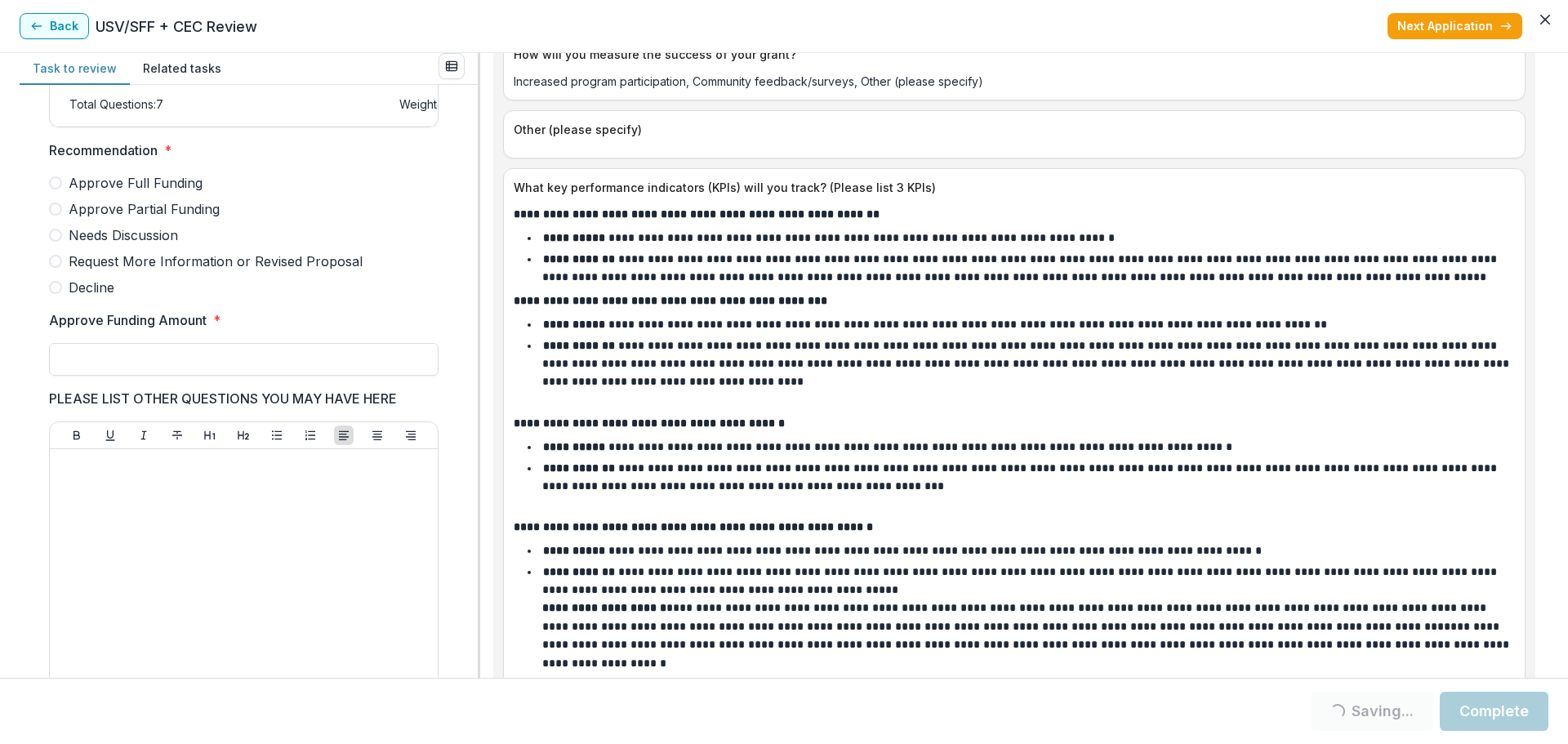
scroll to position [368, 0]
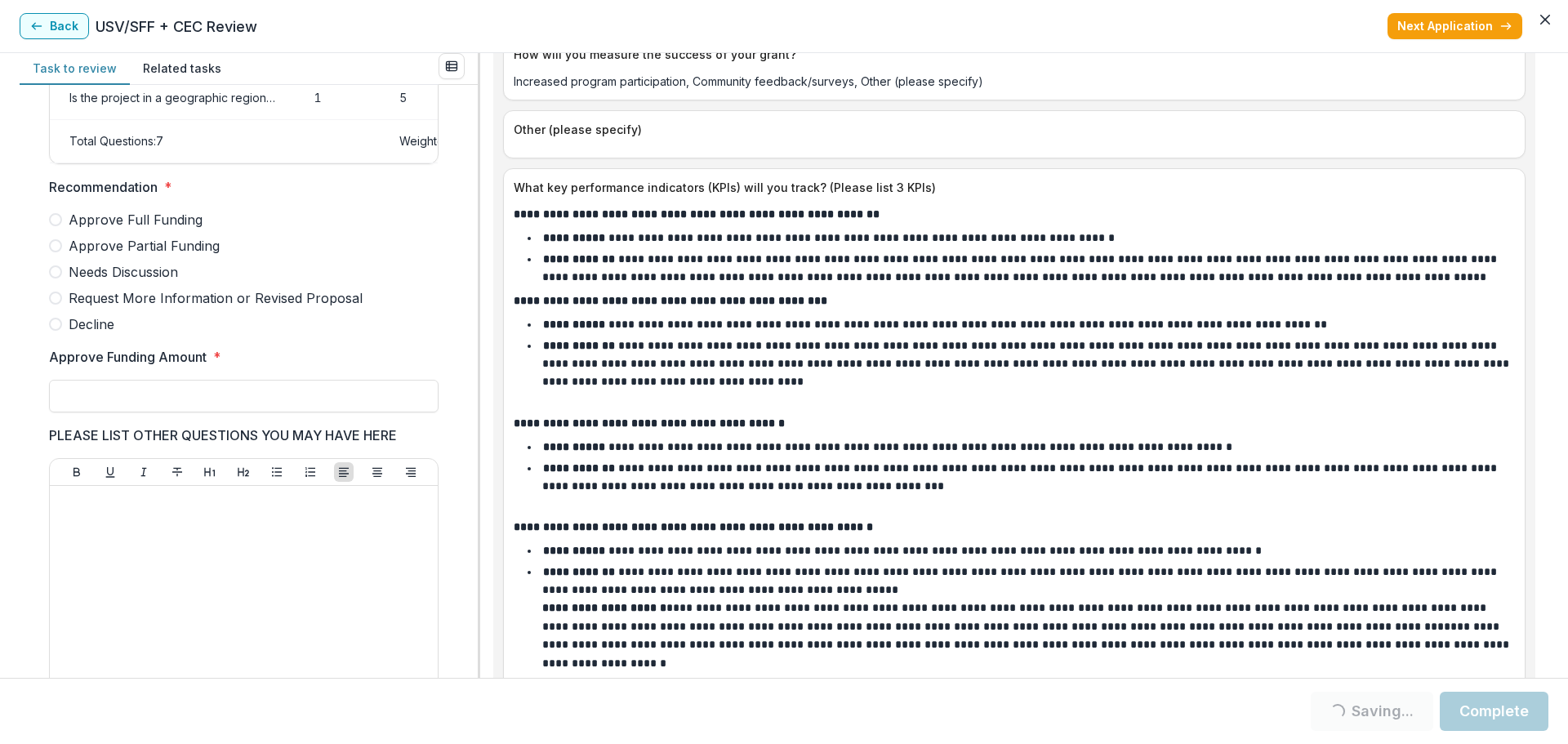
click at [55, 227] on span at bounding box center [55, 220] width 13 height 13
click at [101, 401] on input "Approve Funding Amount *" at bounding box center [243, 396] width 389 height 33
type input "****"
click at [1499, 713] on button "Complete" at bounding box center [1493, 711] width 108 height 39
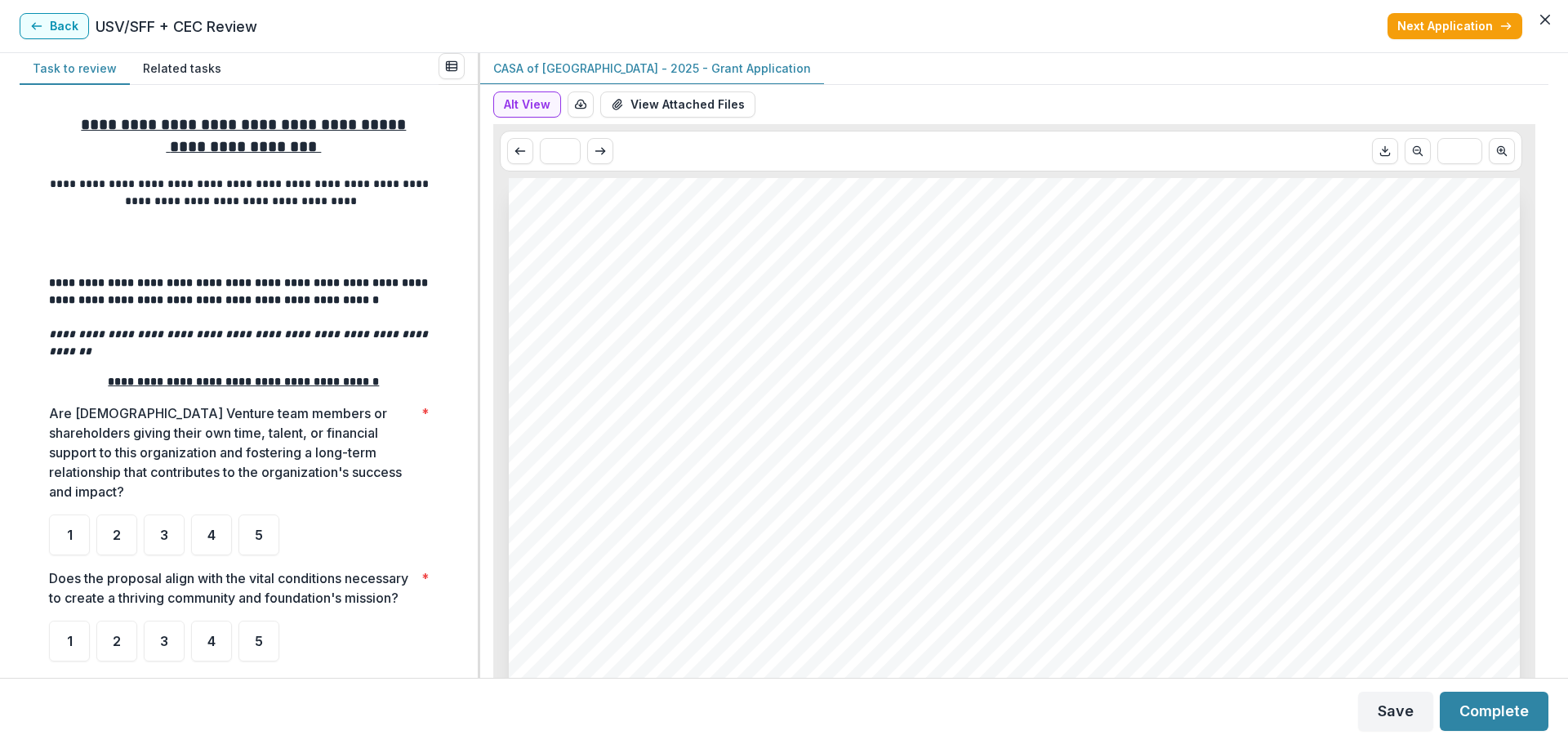
click at [536, 103] on button "Alt View" at bounding box center [527, 105] width 68 height 26
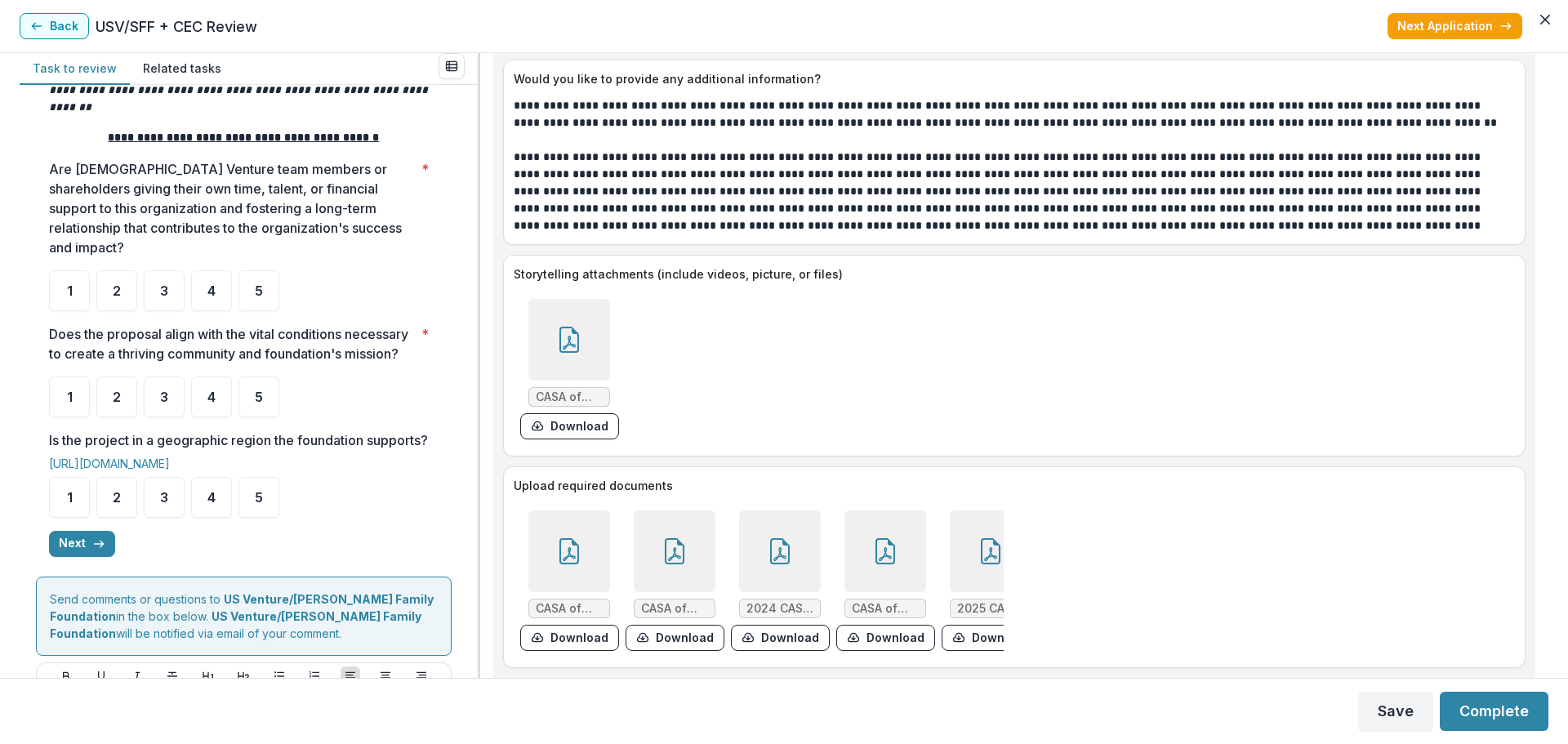
scroll to position [245, 0]
click at [265, 269] on div "5" at bounding box center [258, 289] width 41 height 41
click at [208, 391] on span "4" at bounding box center [212, 396] width 8 height 13
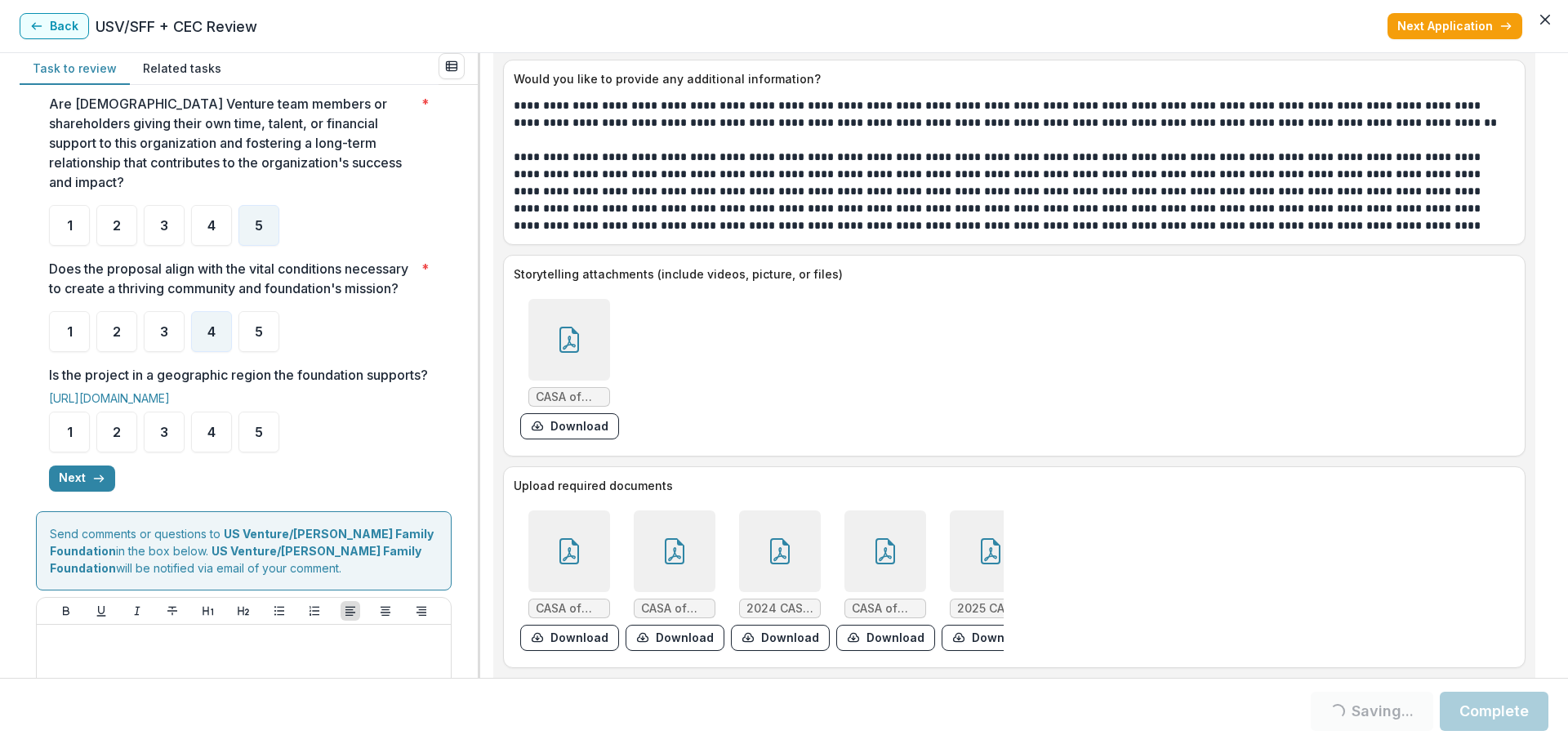
scroll to position [434, 0]
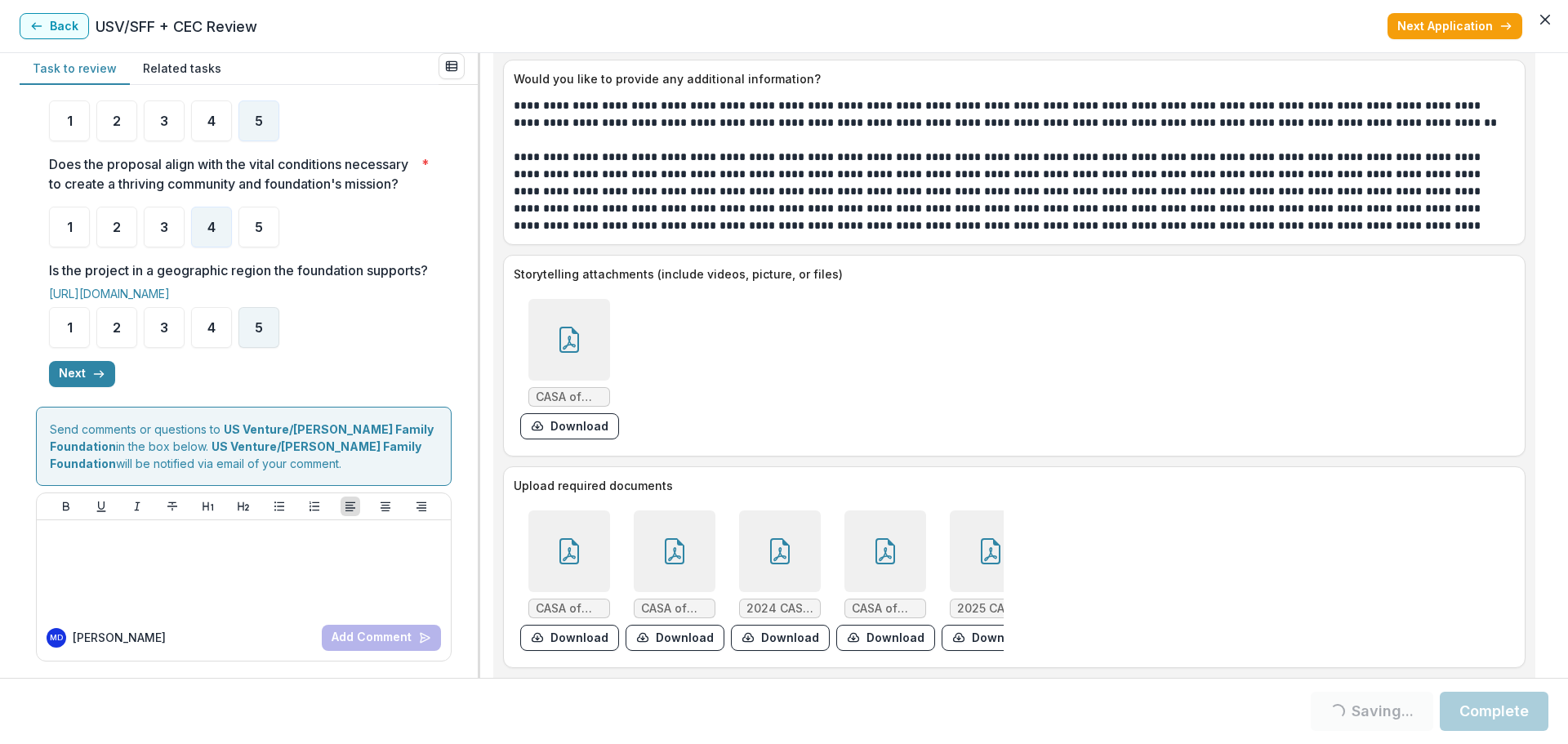
click at [257, 327] on span "5" at bounding box center [259, 327] width 8 height 13
click at [80, 376] on button "Next" at bounding box center [82, 374] width 66 height 26
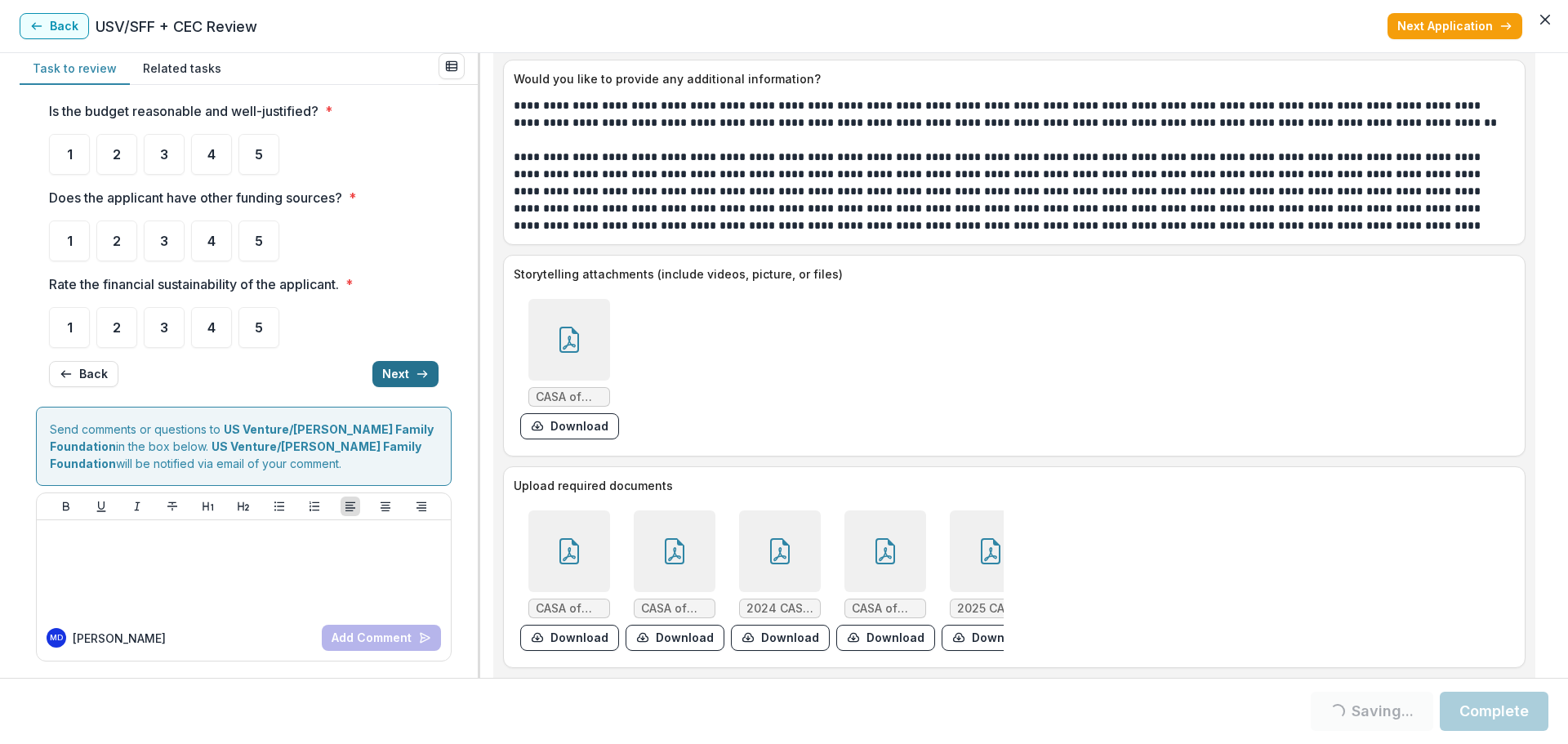
scroll to position [43, 0]
click at [80, 376] on button "Back" at bounding box center [83, 374] width 69 height 26
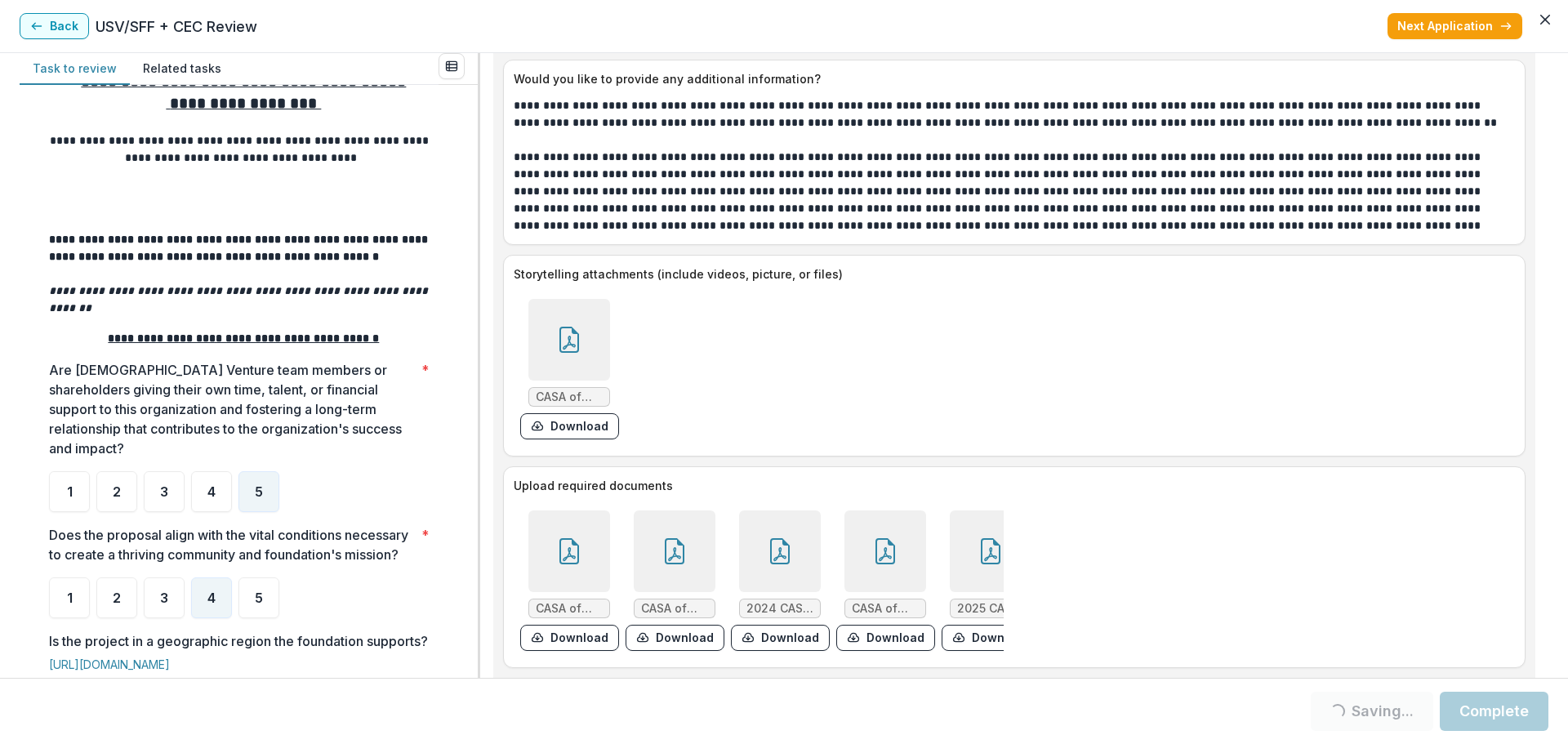
scroll to position [434, 0]
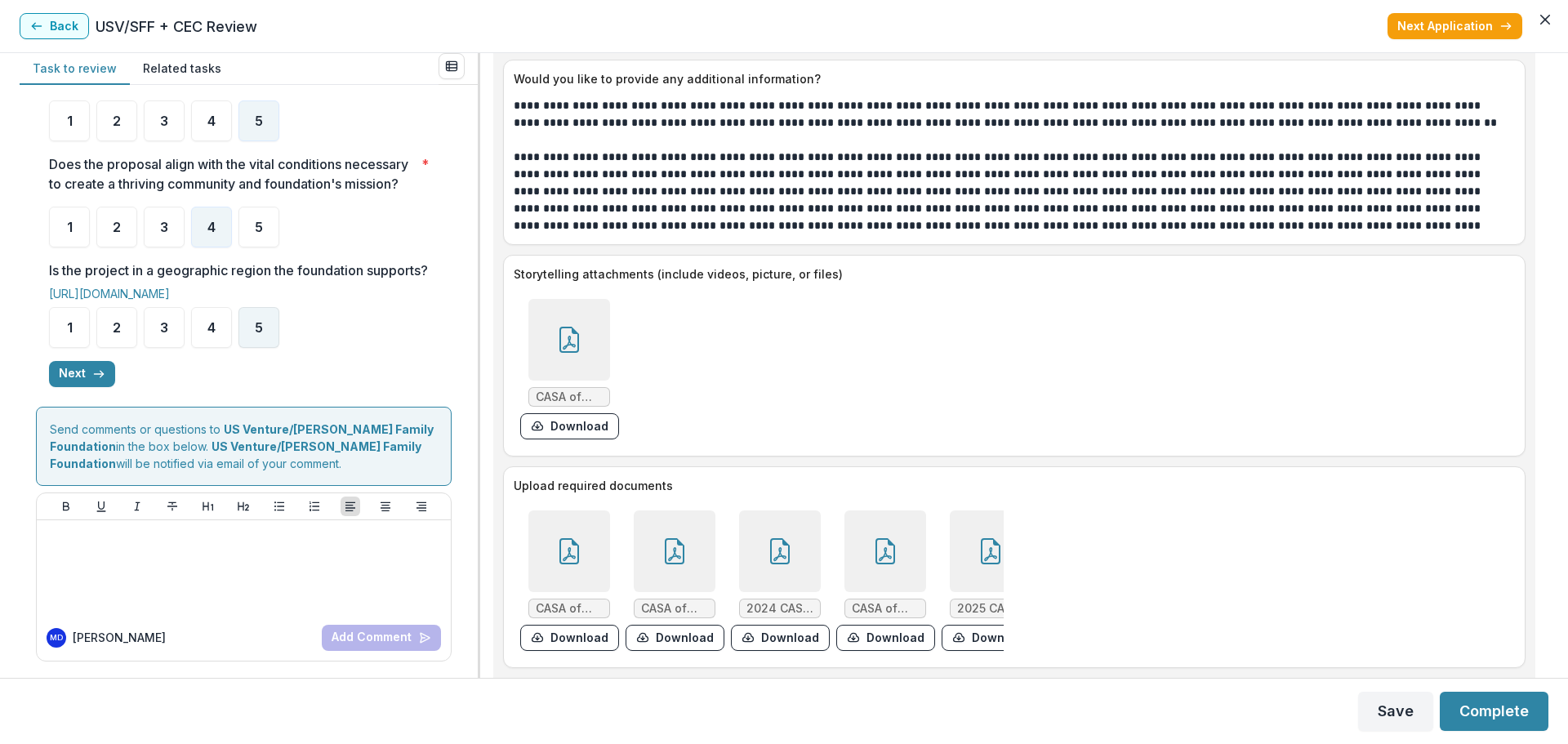
click at [259, 327] on span "5" at bounding box center [259, 327] width 8 height 13
click at [90, 375] on button "Next" at bounding box center [82, 374] width 66 height 26
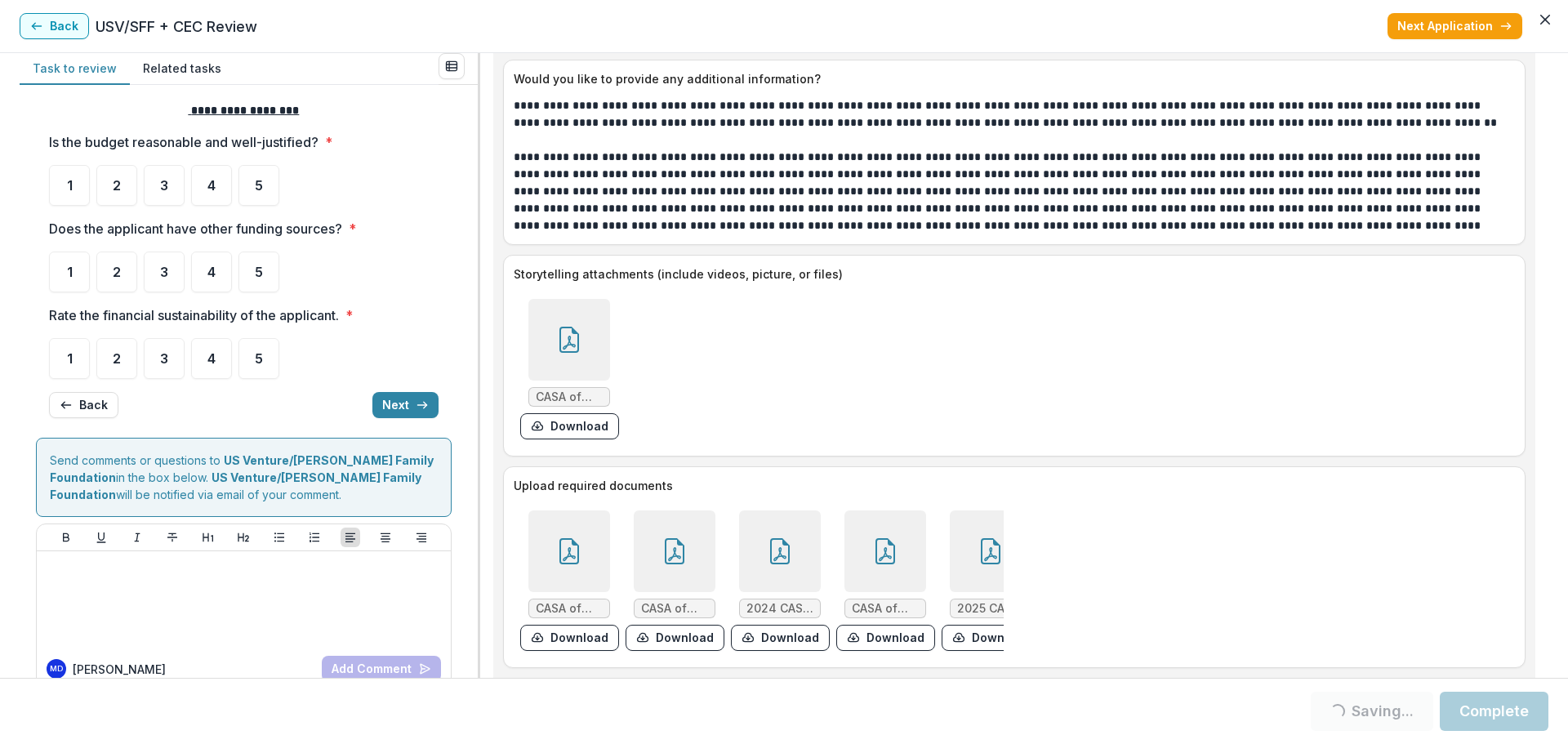
scroll to position [0, 0]
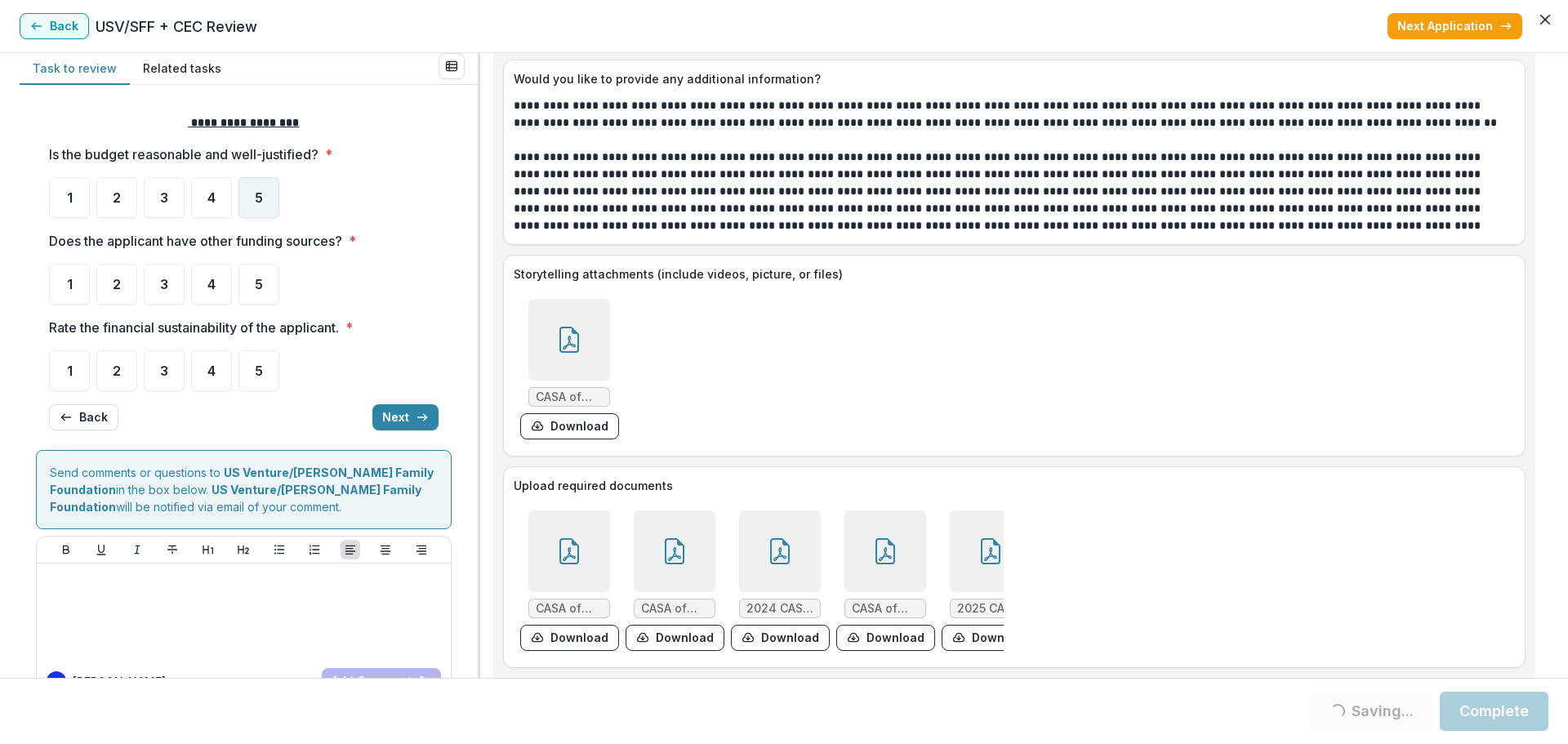
click at [253, 198] on div "5" at bounding box center [258, 197] width 41 height 41
click at [264, 205] on div "5" at bounding box center [258, 197] width 41 height 41
click at [167, 289] on span "3" at bounding box center [164, 284] width 8 height 13
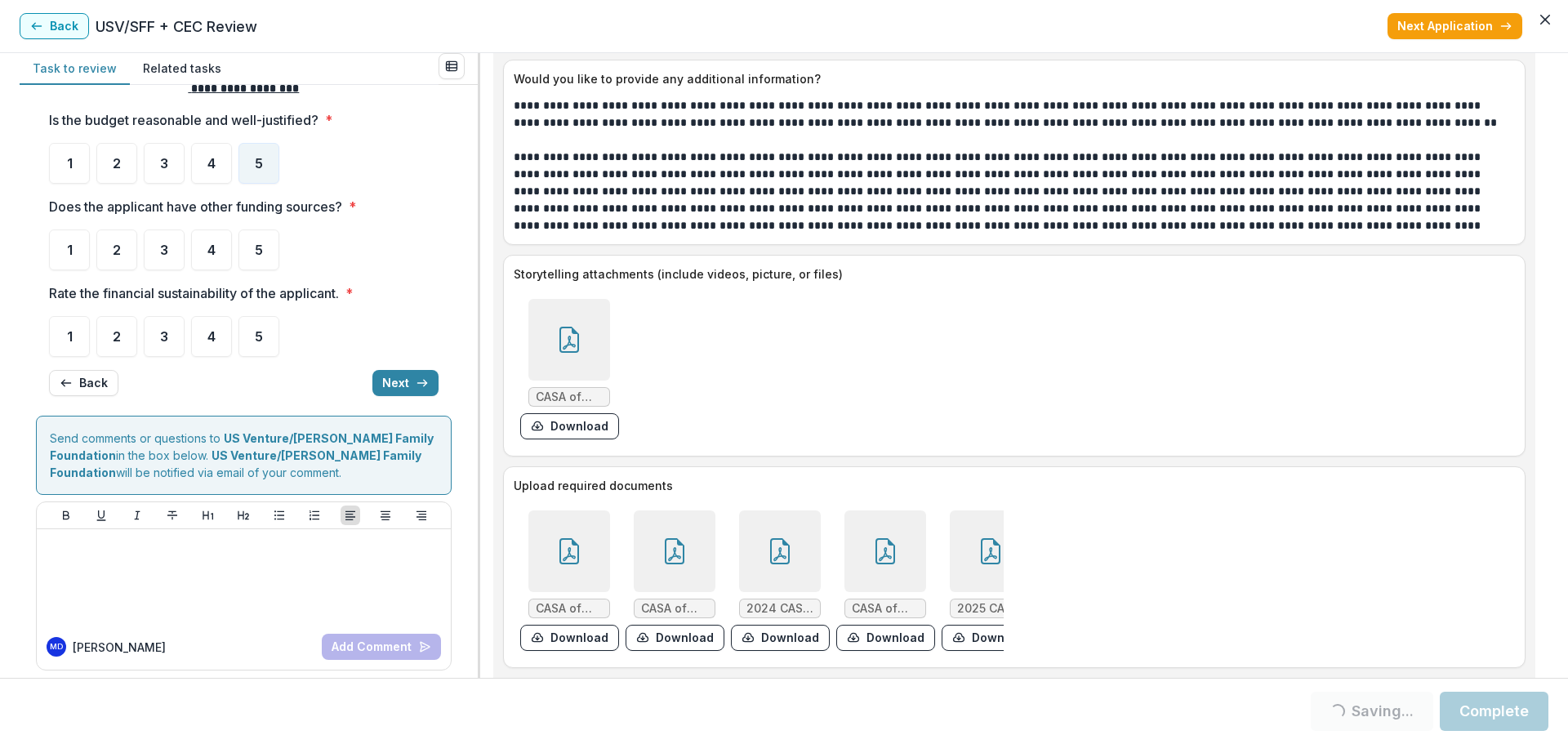
scroll to position [43, 0]
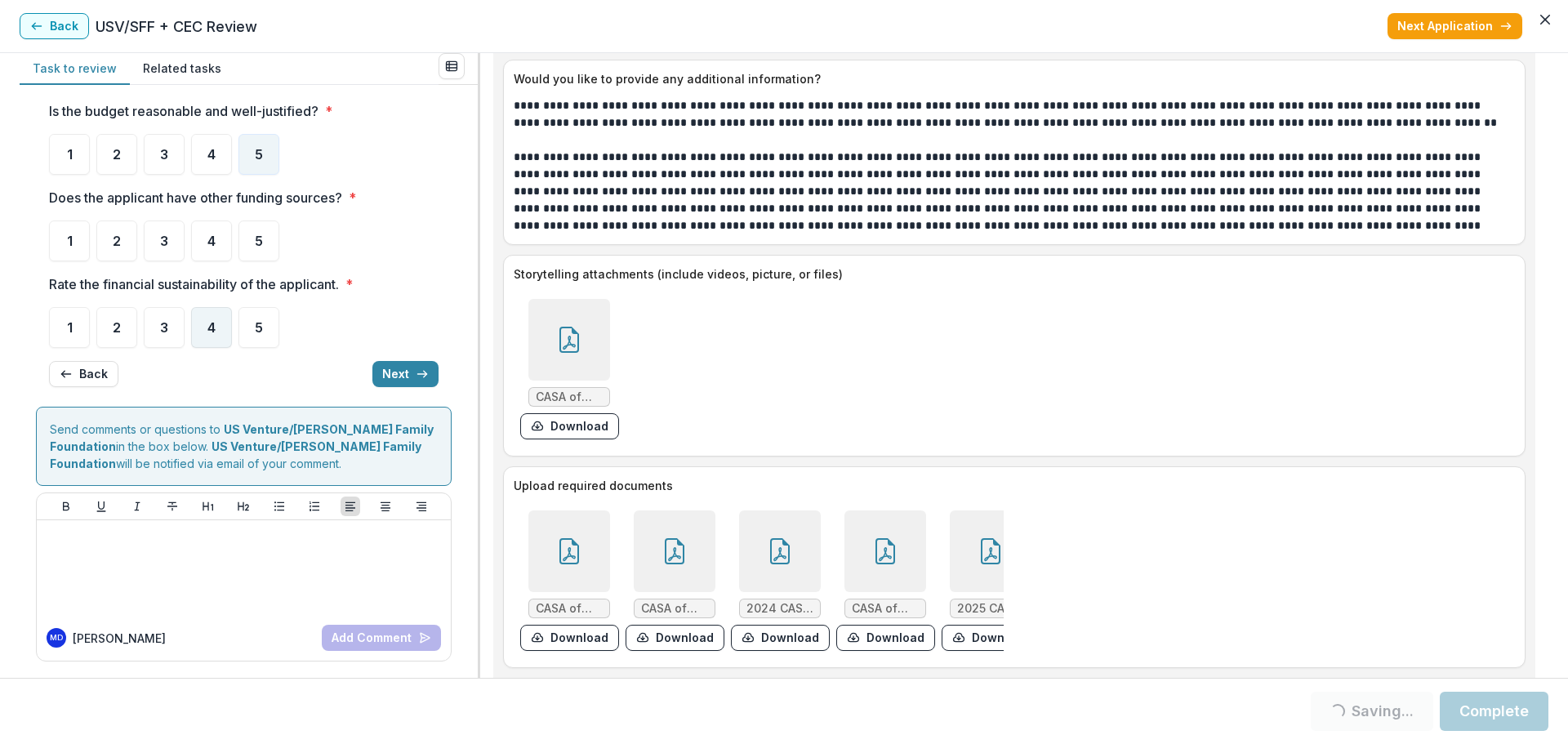
click at [207, 324] on span "4" at bounding box center [212, 327] width 8 height 13
click at [384, 368] on button "Next" at bounding box center [405, 374] width 66 height 26
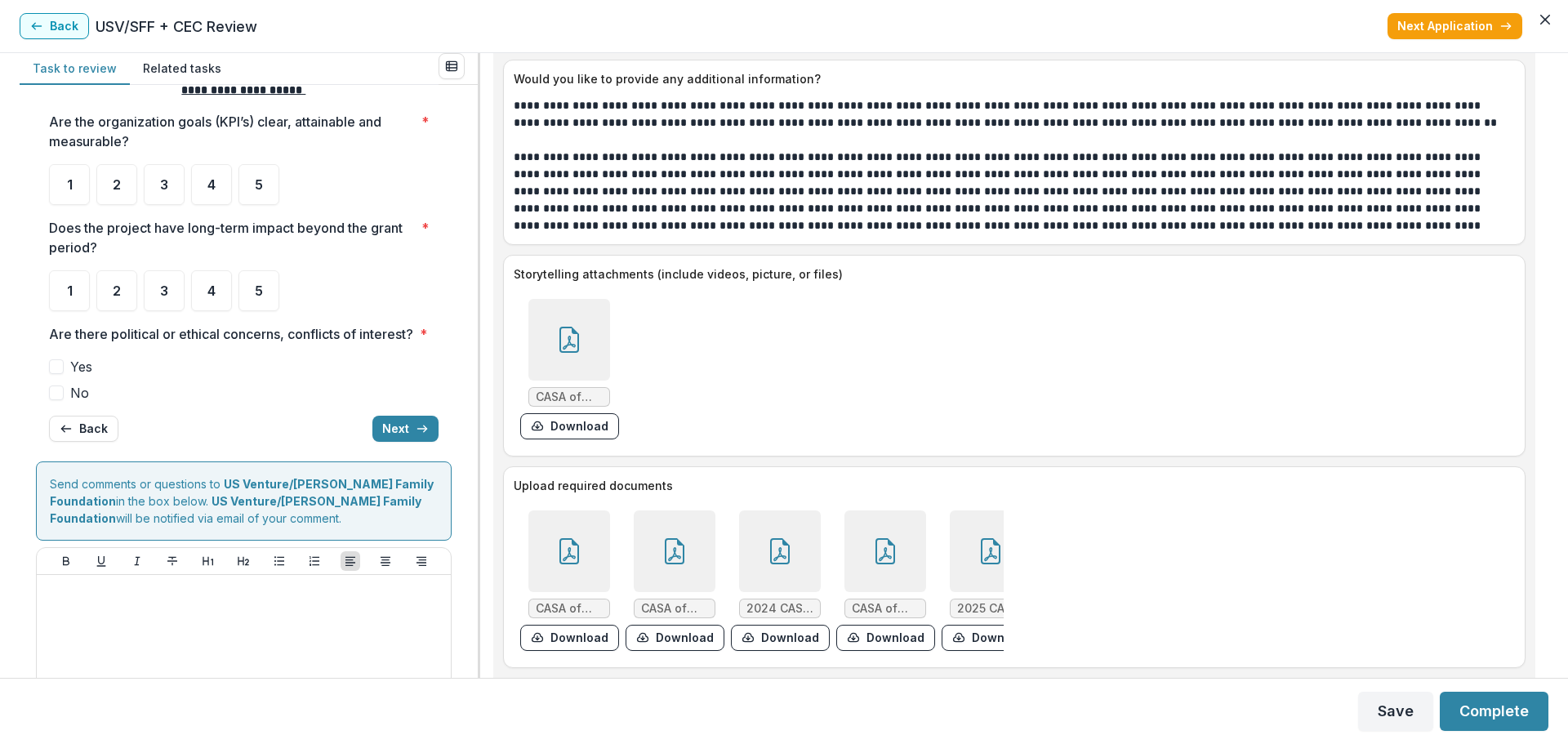
scroll to position [0, 0]
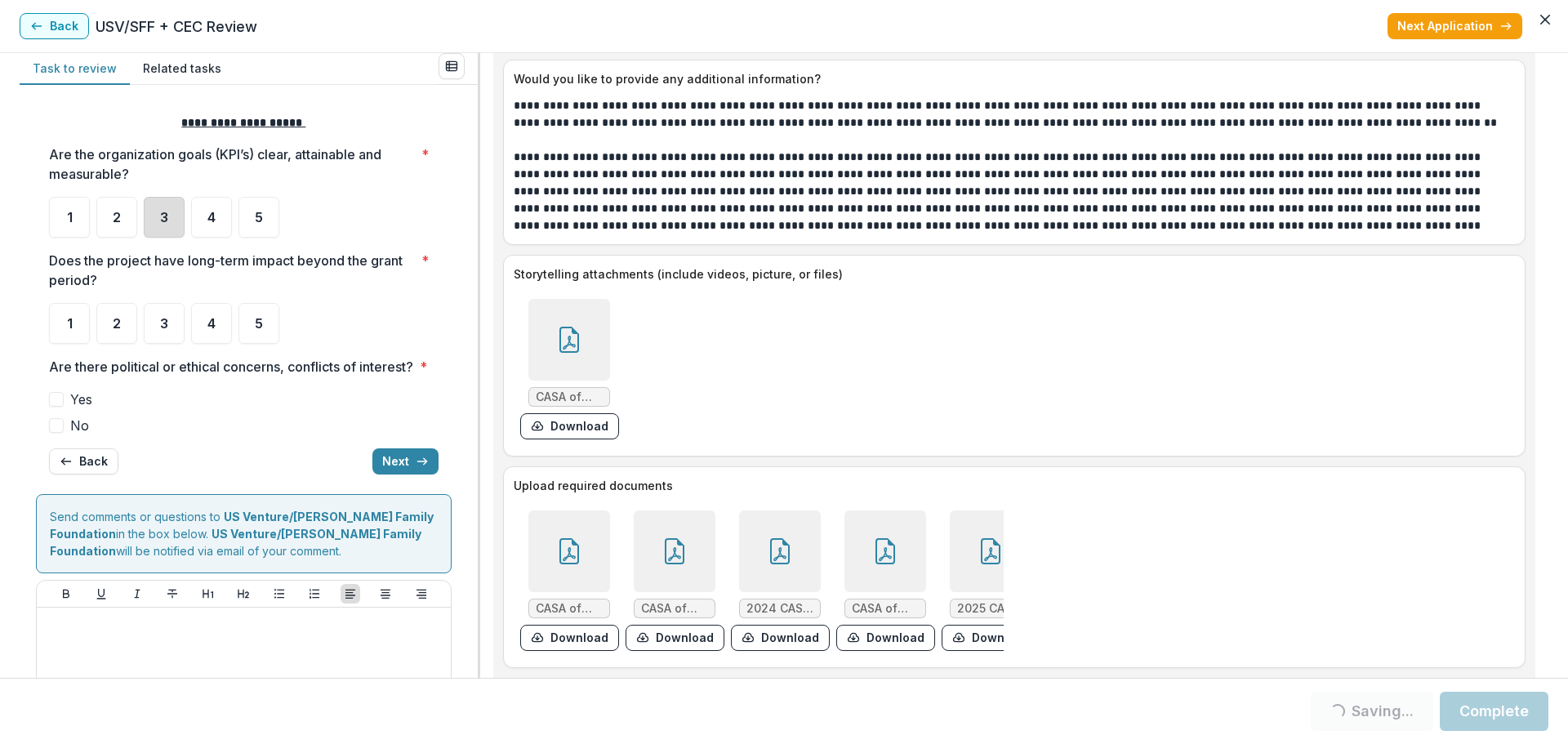
click at [170, 230] on div "3" at bounding box center [164, 217] width 41 height 41
click at [166, 220] on span "3" at bounding box center [164, 217] width 8 height 13
click at [206, 310] on div "4" at bounding box center [211, 322] width 41 height 41
click at [58, 433] on span at bounding box center [56, 426] width 15 height 15
click at [172, 220] on div "3" at bounding box center [164, 217] width 41 height 41
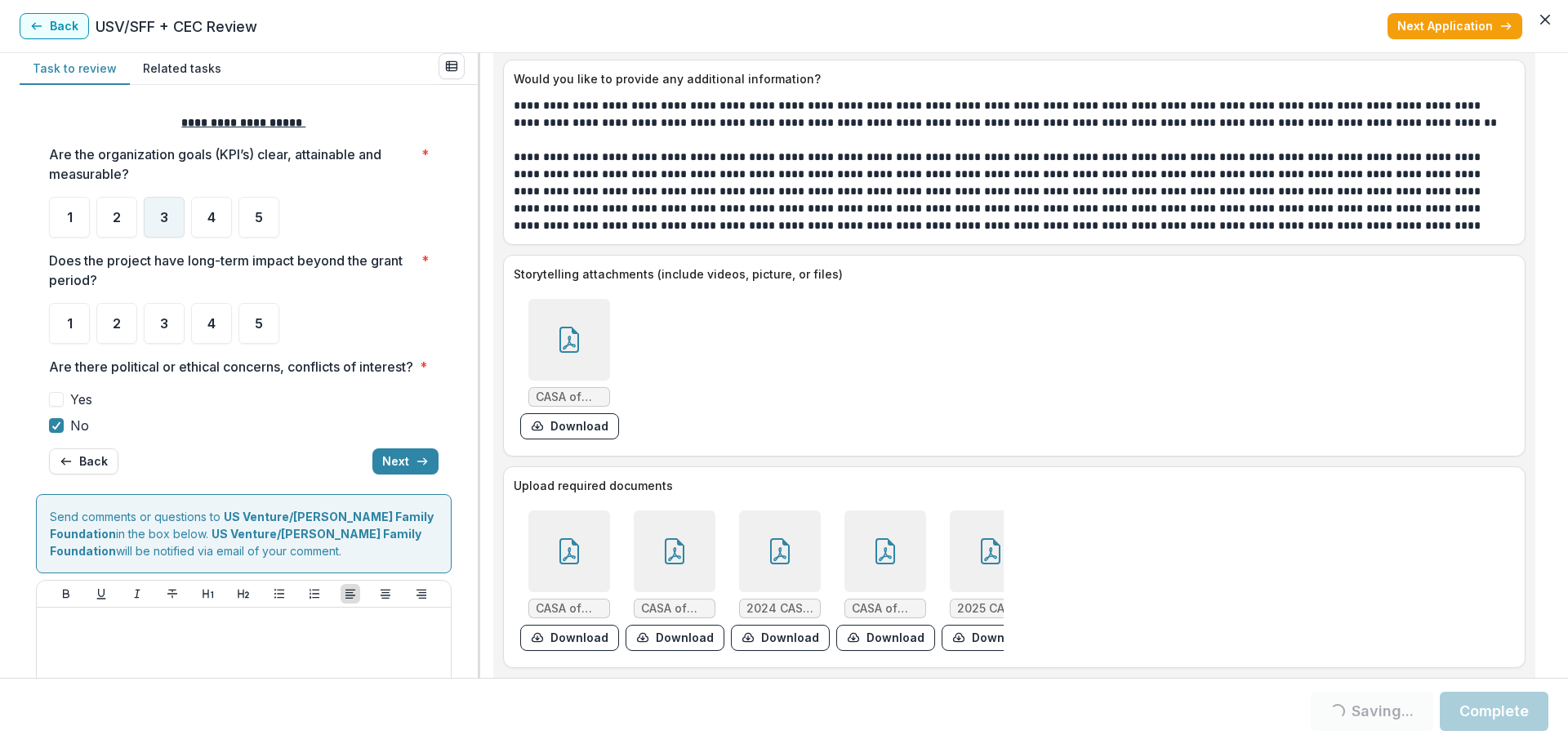
click at [166, 222] on span "3" at bounding box center [164, 217] width 8 height 13
click at [205, 324] on div "4" at bounding box center [211, 322] width 41 height 41
click at [396, 475] on button "Next" at bounding box center [405, 461] width 66 height 26
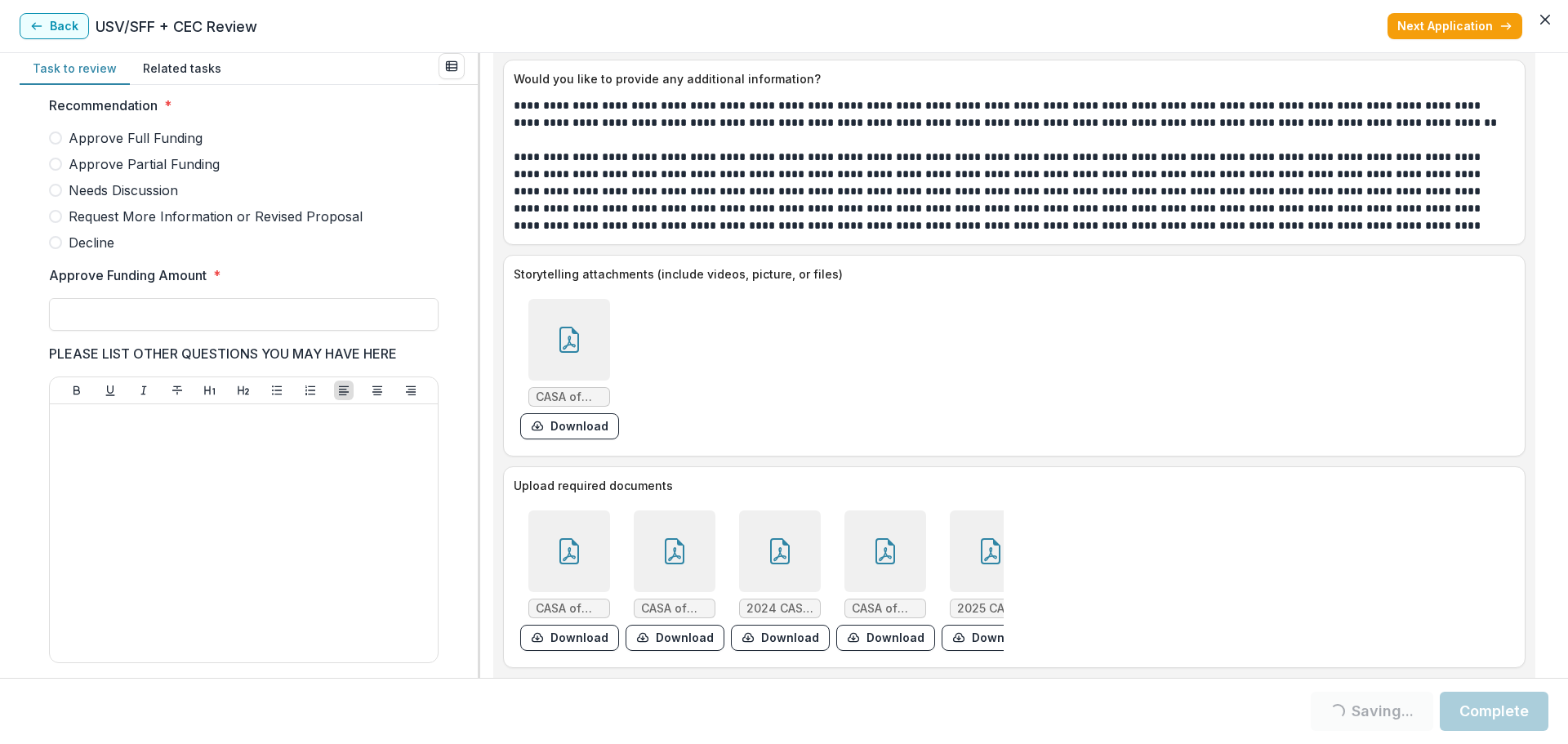
scroll to position [286, 0]
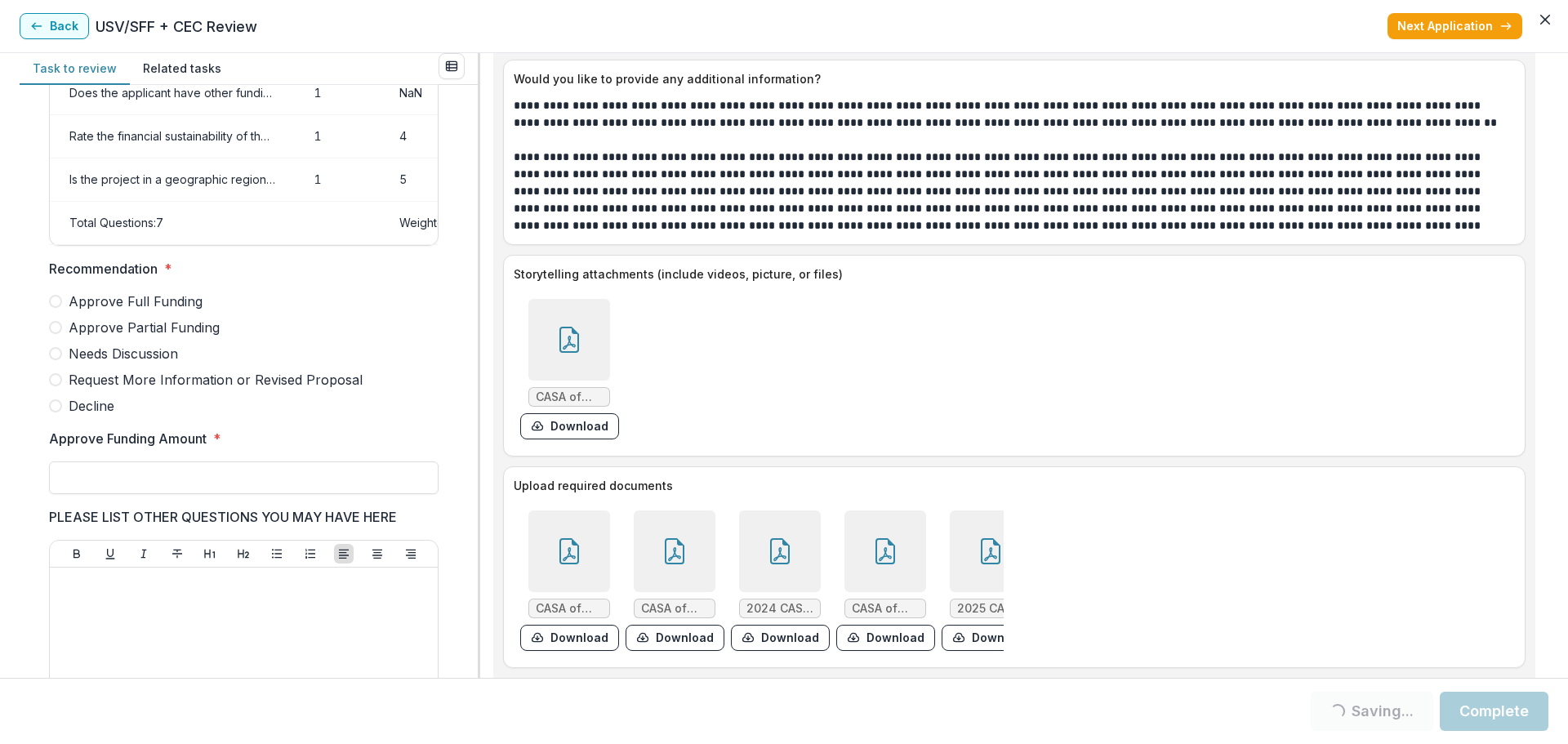
click at [57, 334] on span at bounding box center [55, 327] width 13 height 13
click at [125, 482] on input "Approve Funding Amount *" at bounding box center [243, 478] width 389 height 33
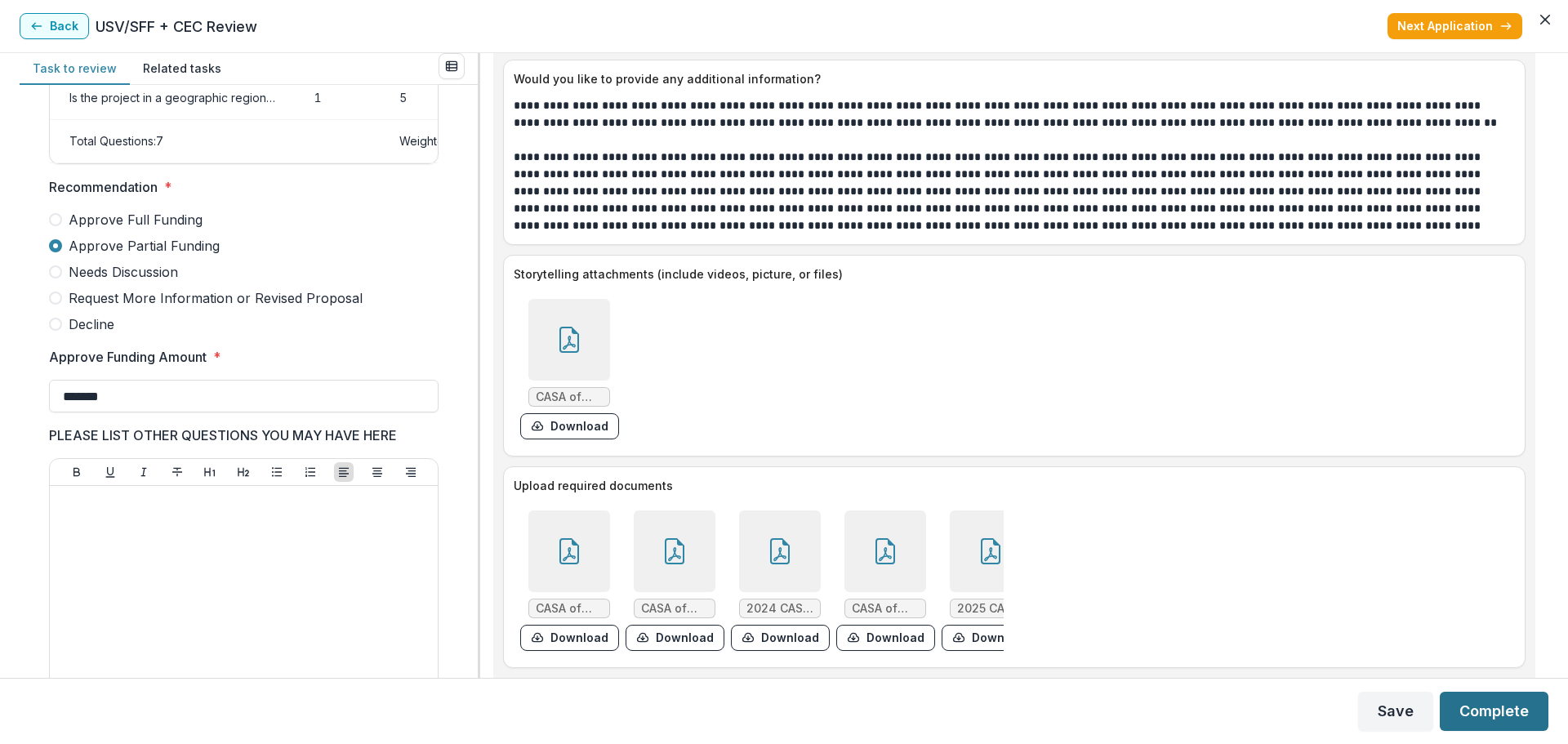
type input "*******"
click at [1494, 717] on button "Complete" at bounding box center [1493, 711] width 108 height 39
